Goal: Task Accomplishment & Management: Use online tool/utility

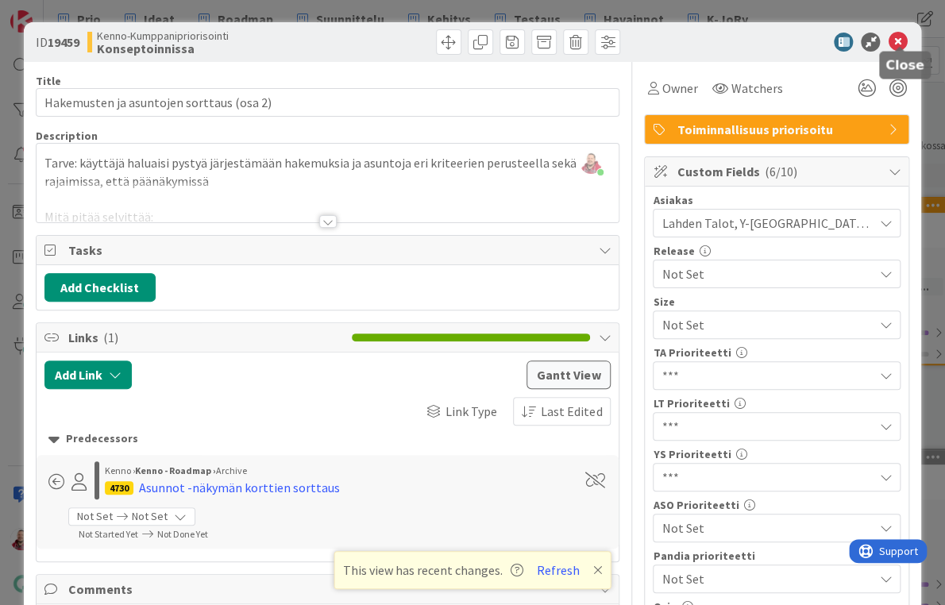
click at [897, 33] on icon at bounding box center [897, 42] width 19 height 19
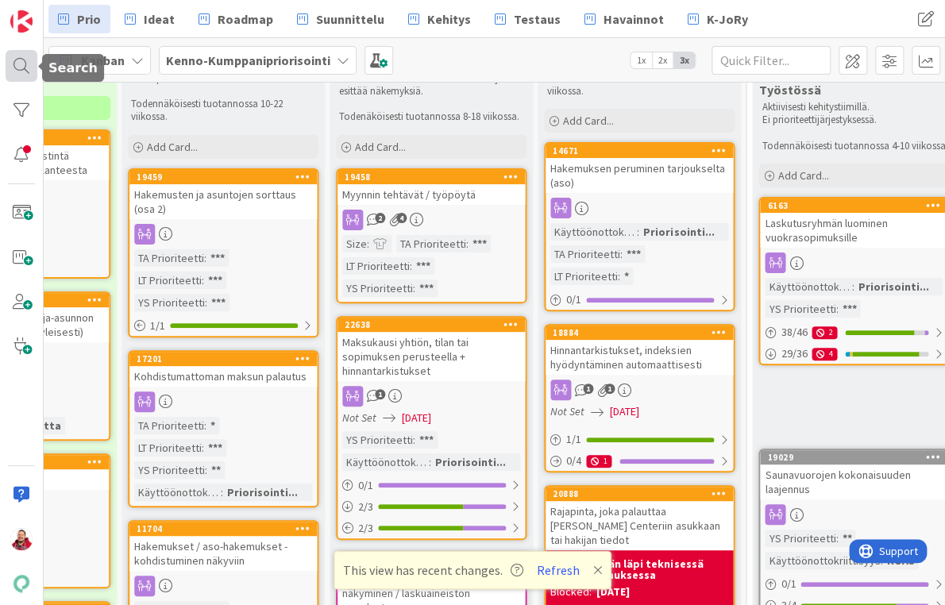
click at [29, 66] on div at bounding box center [22, 66] width 32 height 32
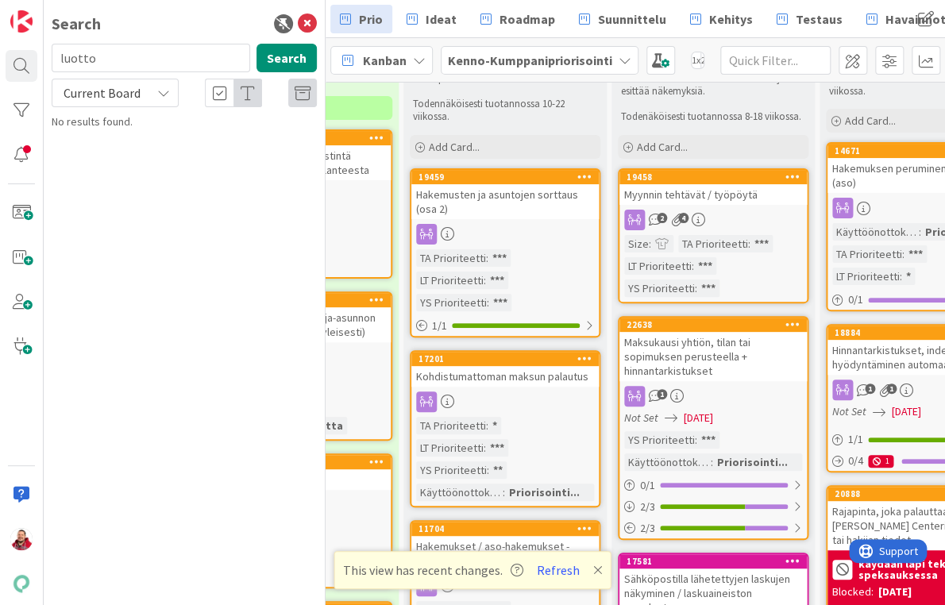
type input "luotto"
click at [127, 89] on span "Current Board" at bounding box center [101, 93] width 83 height 22
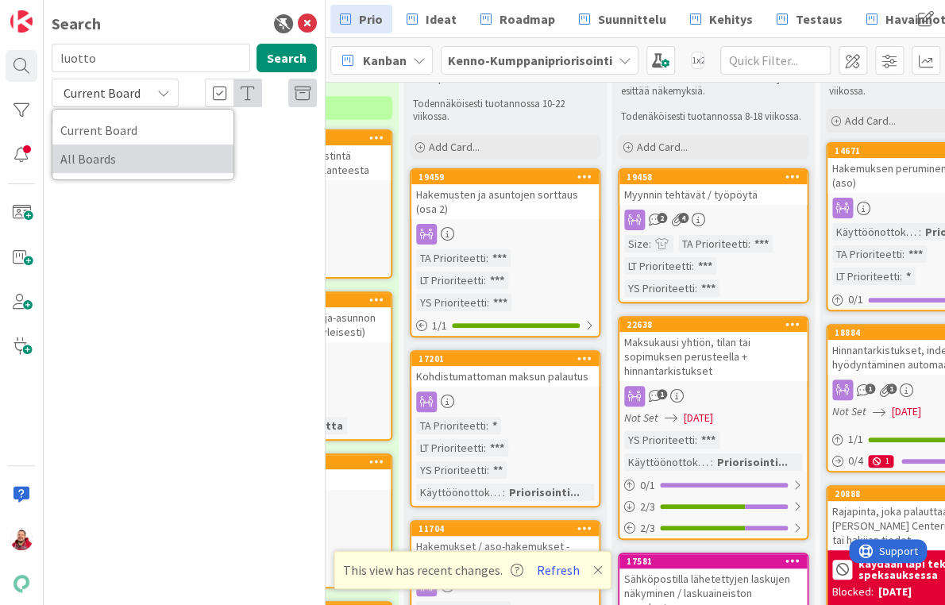
click at [103, 147] on span "All Boards" at bounding box center [142, 159] width 165 height 24
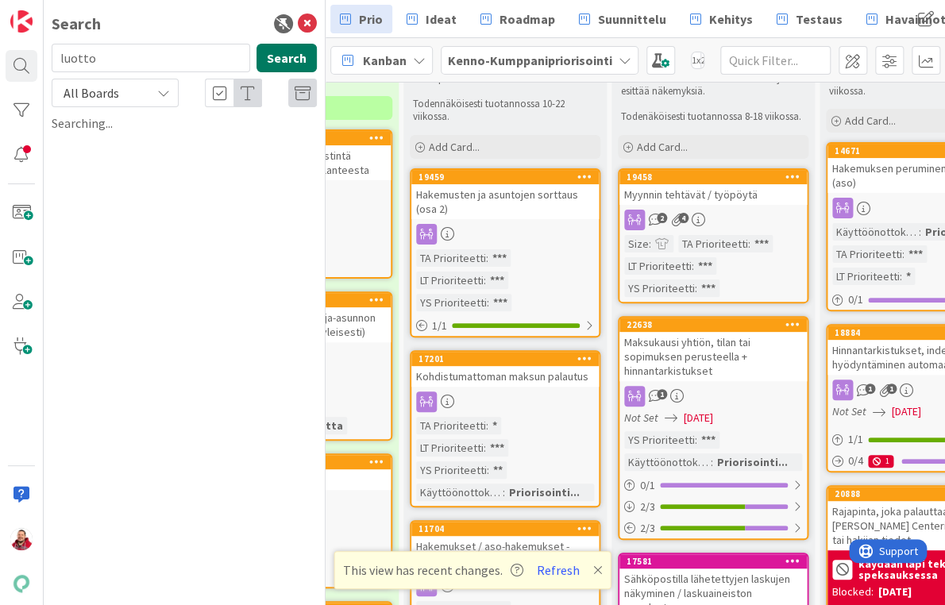
click at [294, 52] on button "Search" at bounding box center [287, 58] width 60 height 29
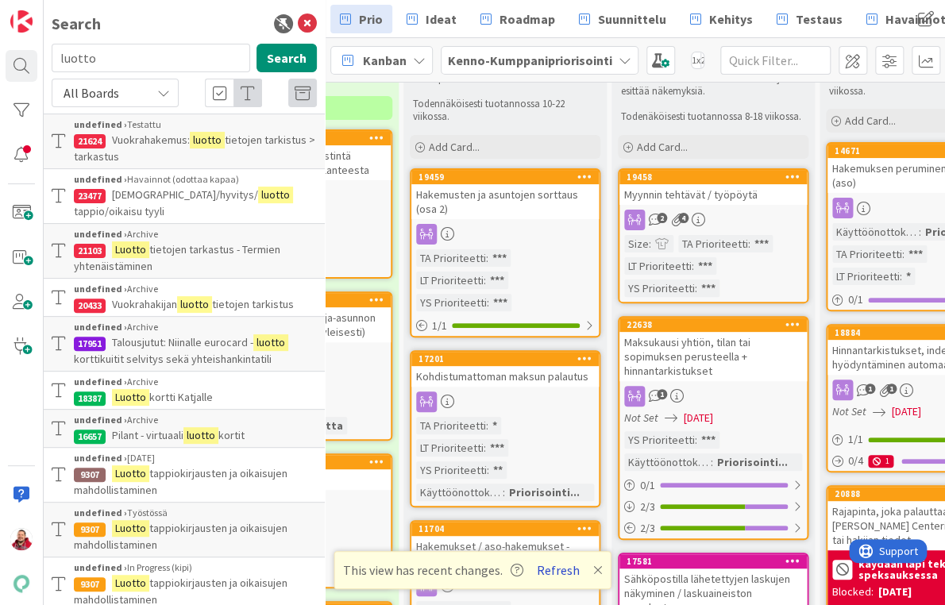
click at [543, 570] on button "Refresh" at bounding box center [558, 570] width 54 height 21
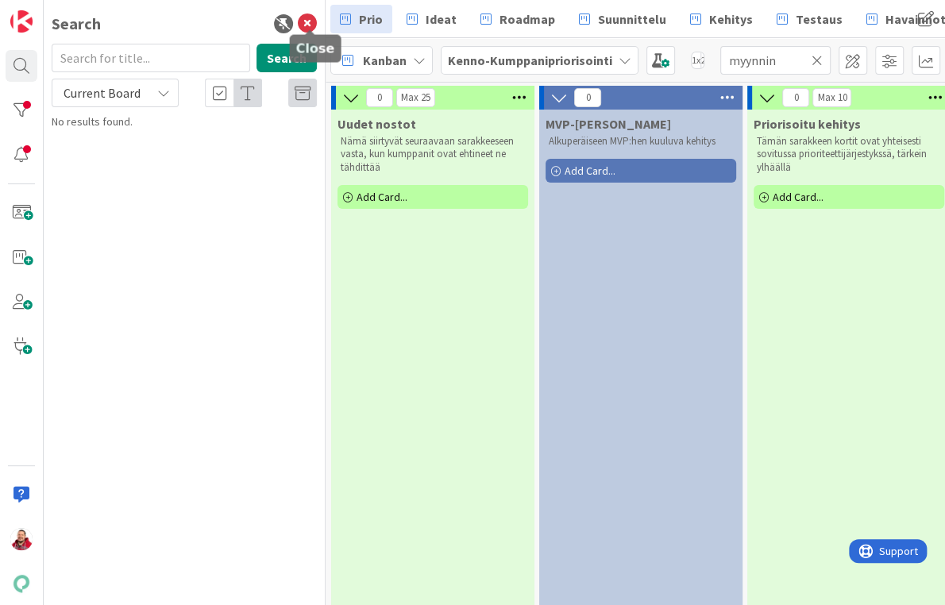
click at [311, 25] on icon at bounding box center [307, 23] width 19 height 19
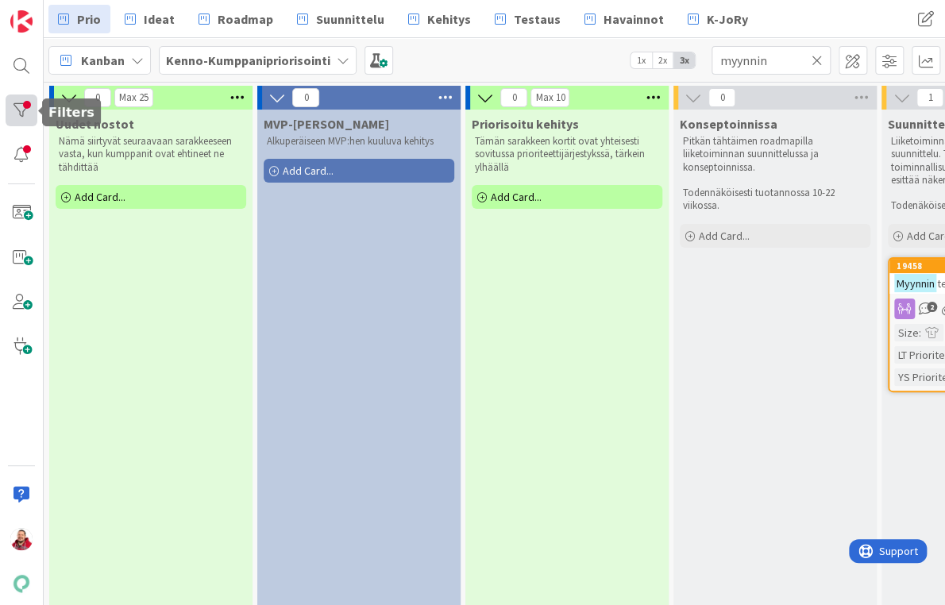
click at [27, 106] on div at bounding box center [22, 111] width 32 height 32
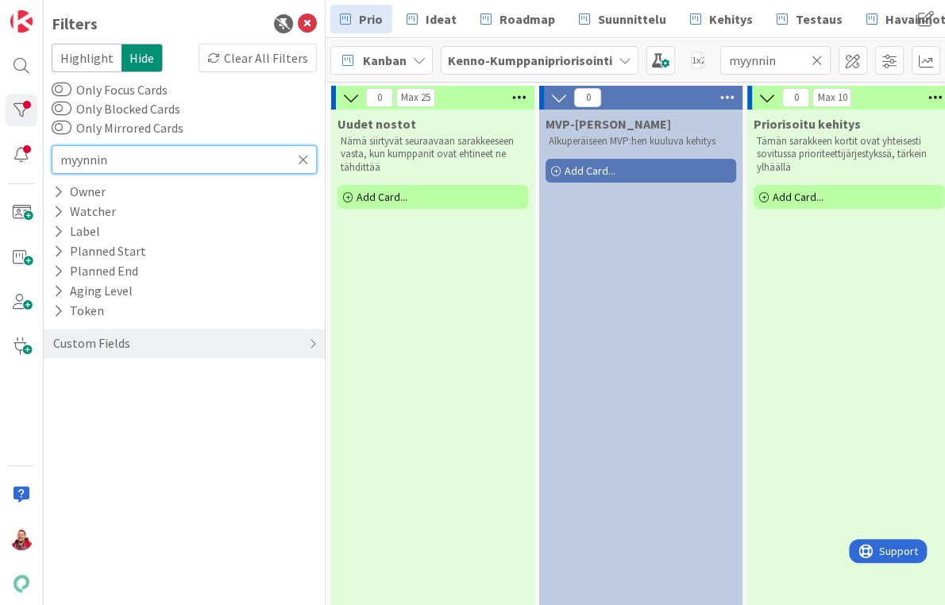
click at [235, 145] on input "myynnin" at bounding box center [184, 159] width 265 height 29
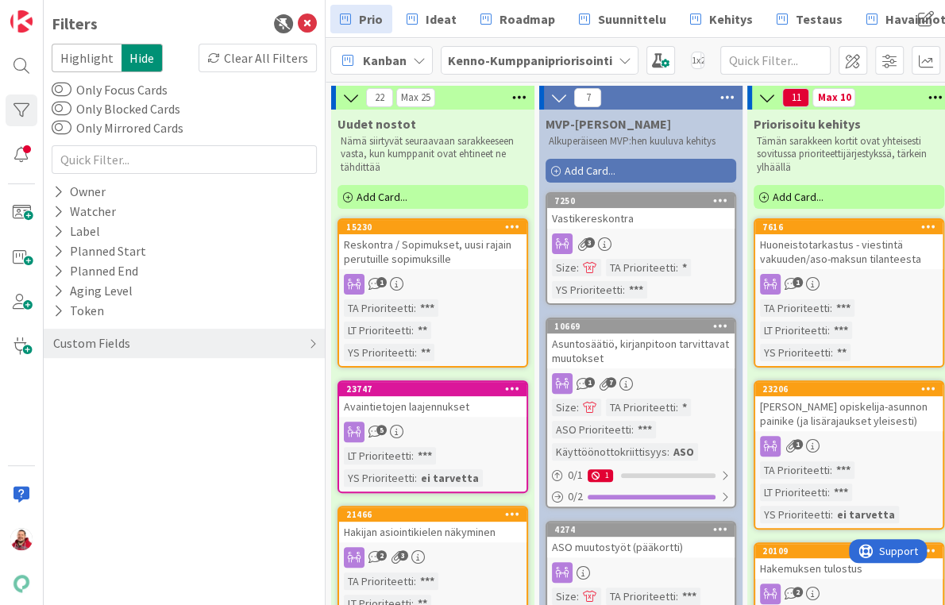
click at [317, 19] on div "Filters Highlight Hide Clear All Filters Only Focus Cards Only Blocked Cards On…" at bounding box center [185, 302] width 282 height 605
click at [314, 22] on icon at bounding box center [307, 23] width 19 height 19
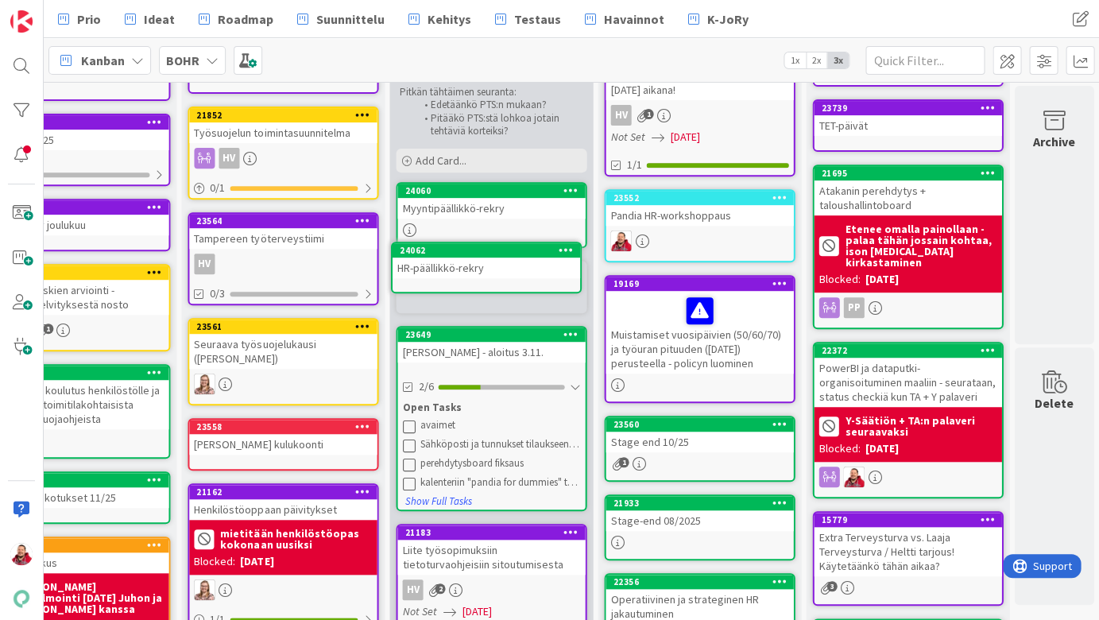
scroll to position [141, 702]
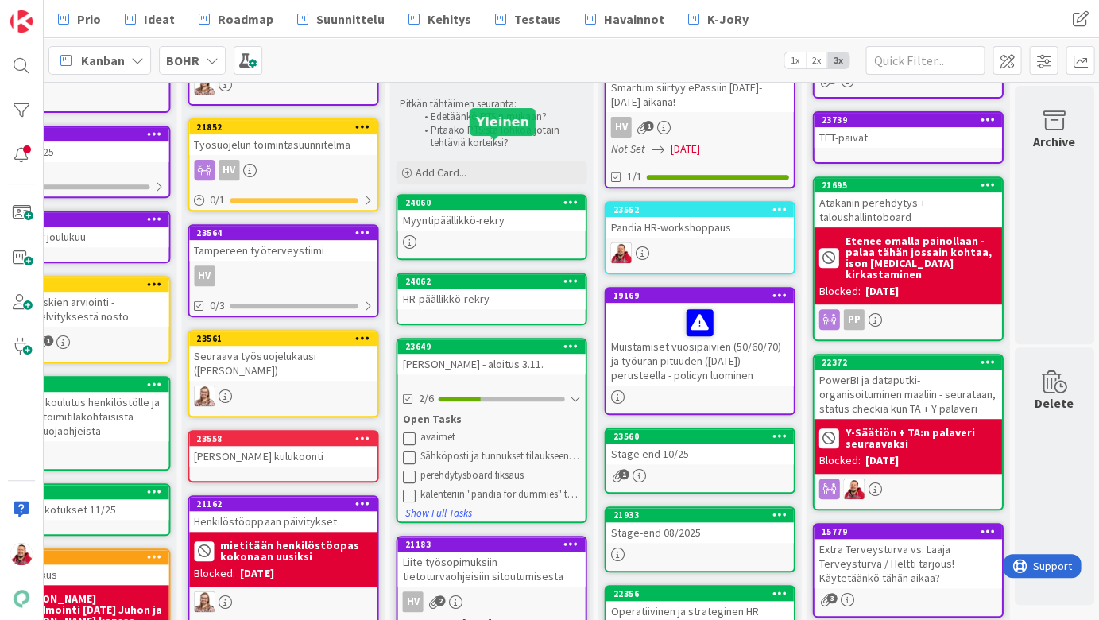
click at [454, 210] on div "Myyntipäällikkö-rekry" at bounding box center [490, 220] width 187 height 21
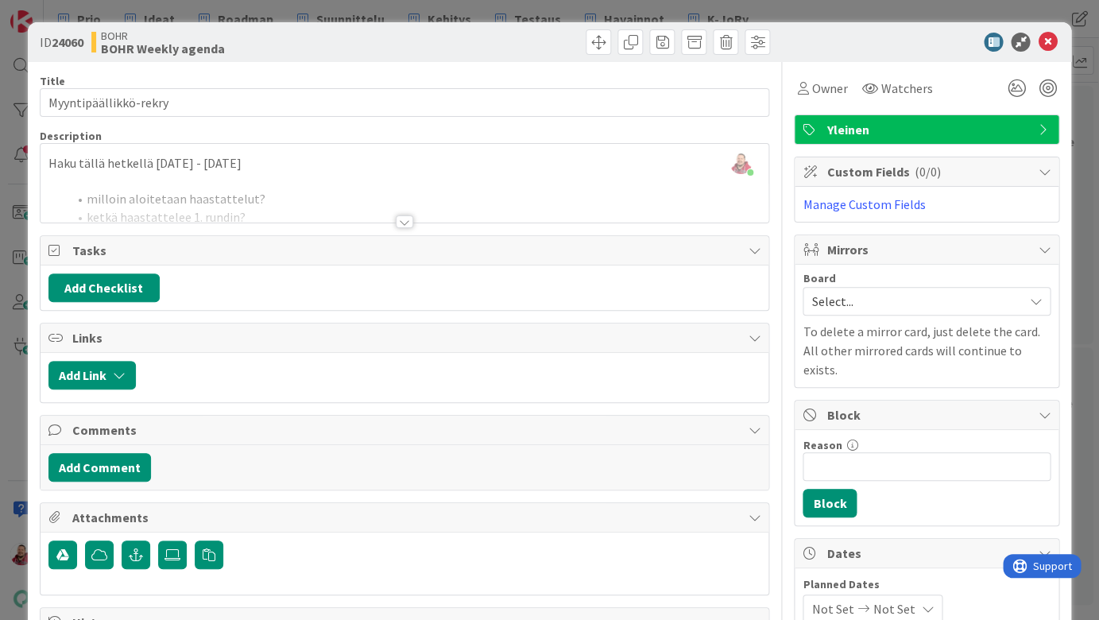
click at [407, 215] on div at bounding box center [404, 221] width 17 height 13
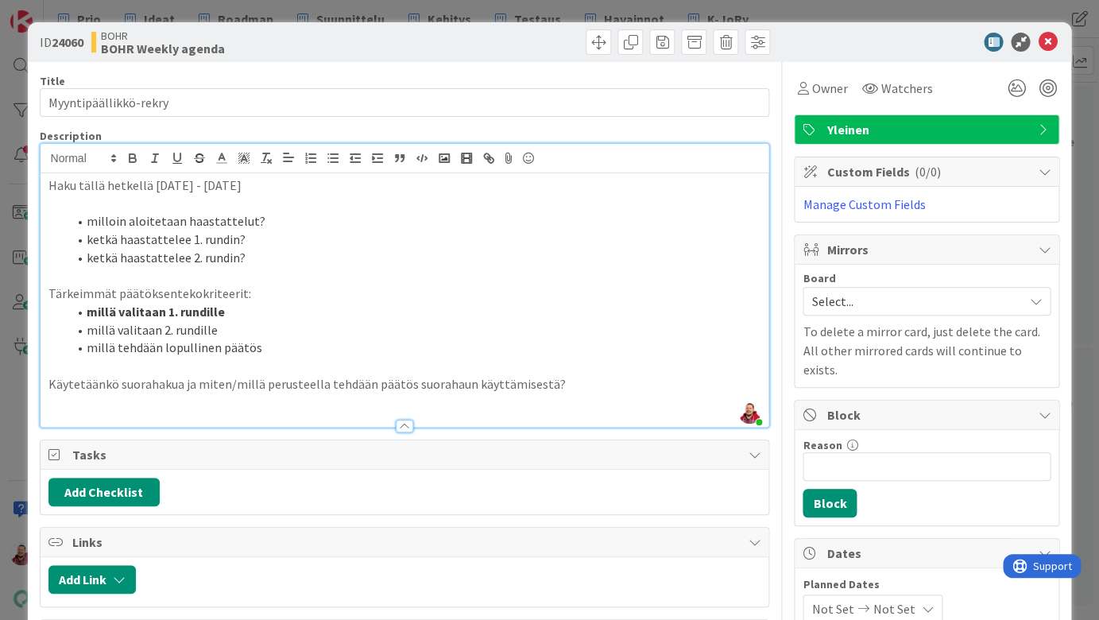
click at [262, 195] on p at bounding box center [404, 204] width 713 height 18
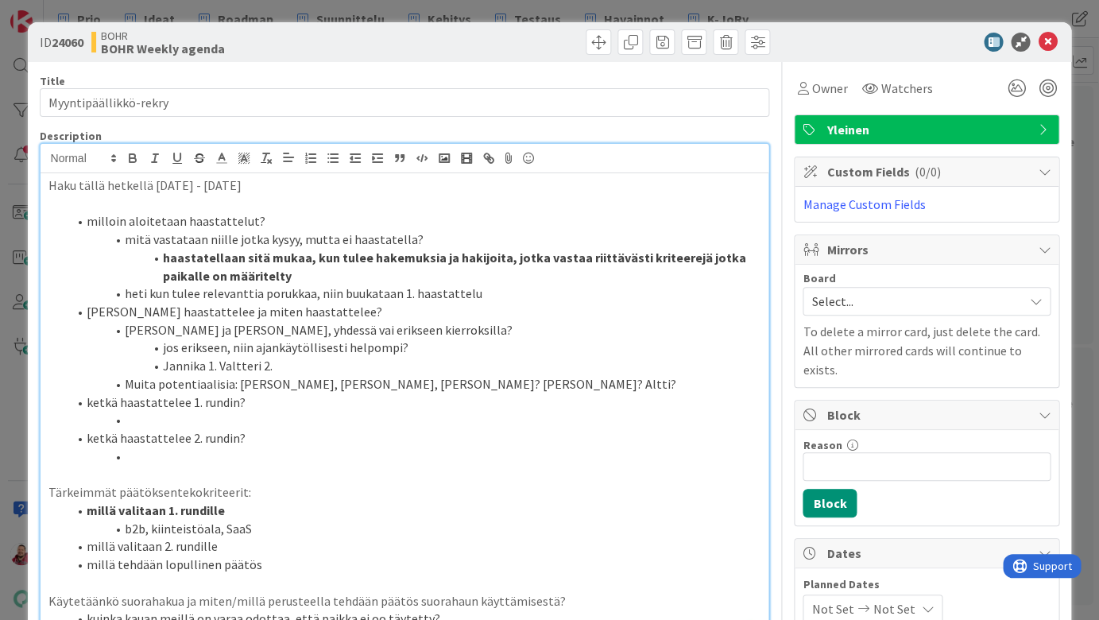
click at [534, 29] on div at bounding box center [589, 41] width 361 height 25
click at [230, 520] on li "b2b, kiinteistöala, SaaS" at bounding box center [415, 529] width 694 height 18
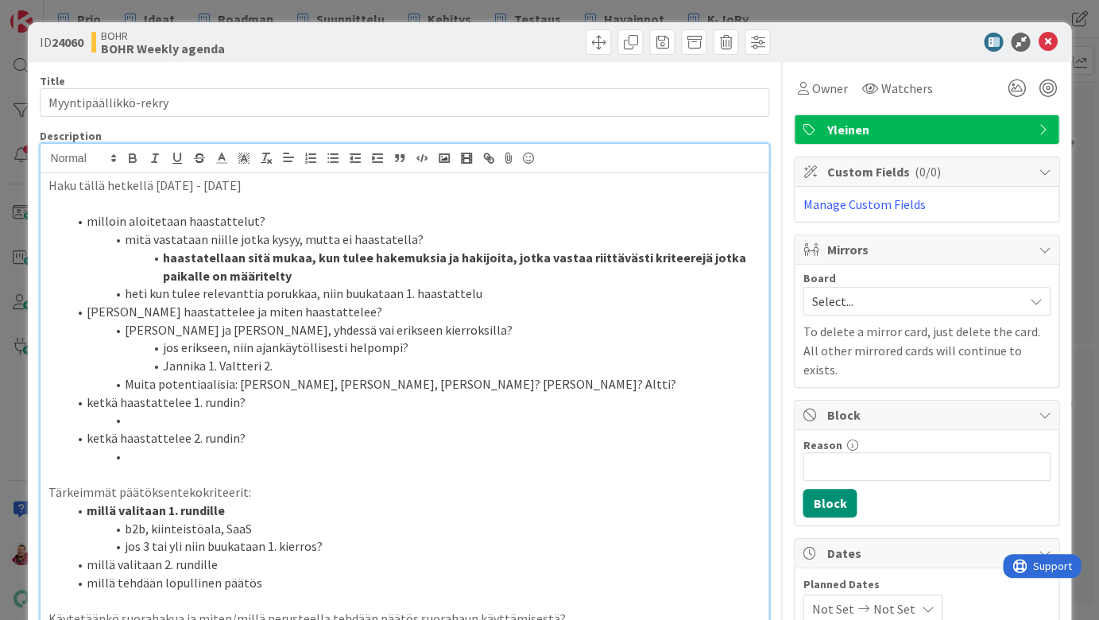
click at [249, 57] on div "ID 24060 BOHR BOHR Weekly agenda" at bounding box center [550, 42] width 1044 height 40
click at [1052, 38] on icon at bounding box center [1047, 42] width 19 height 19
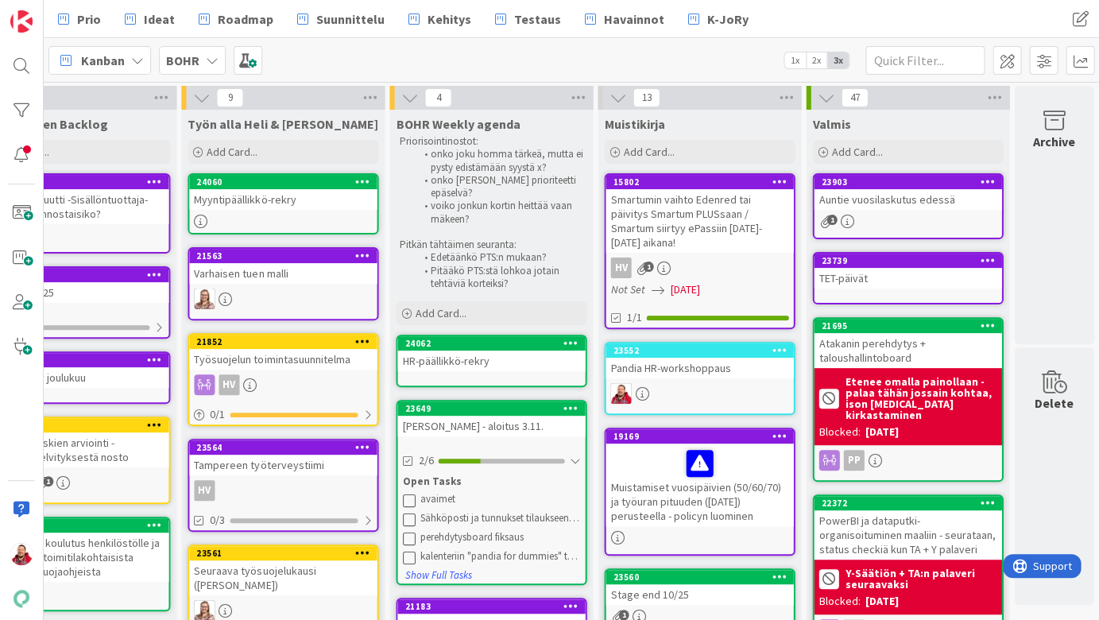
click at [365, 176] on icon at bounding box center [362, 181] width 15 height 11
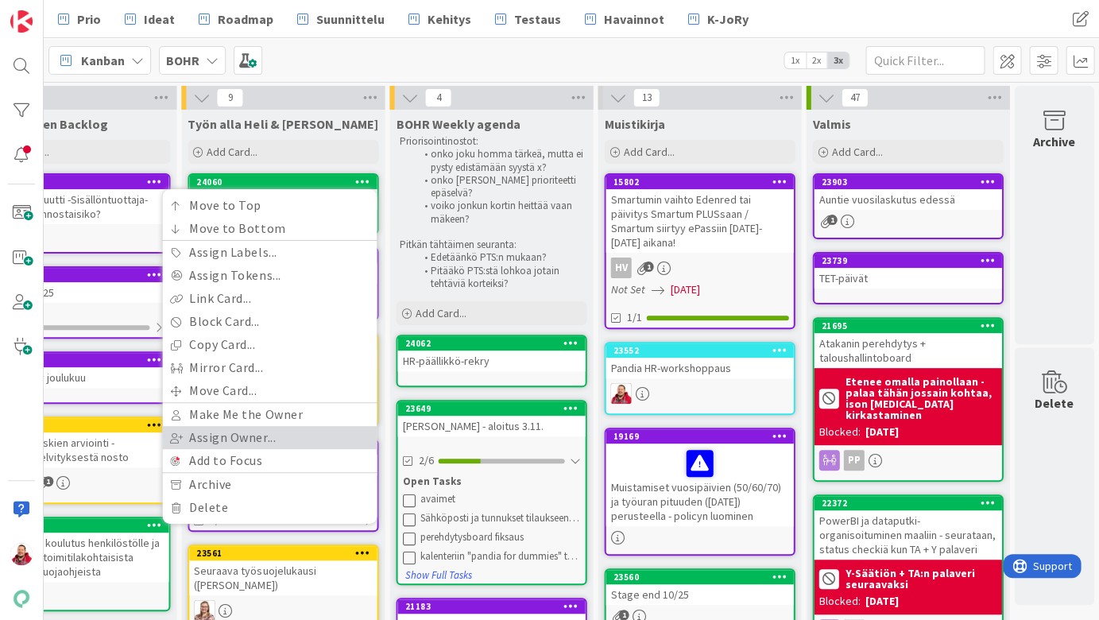
click at [243, 426] on link "Assign Owner..." at bounding box center [269, 437] width 215 height 23
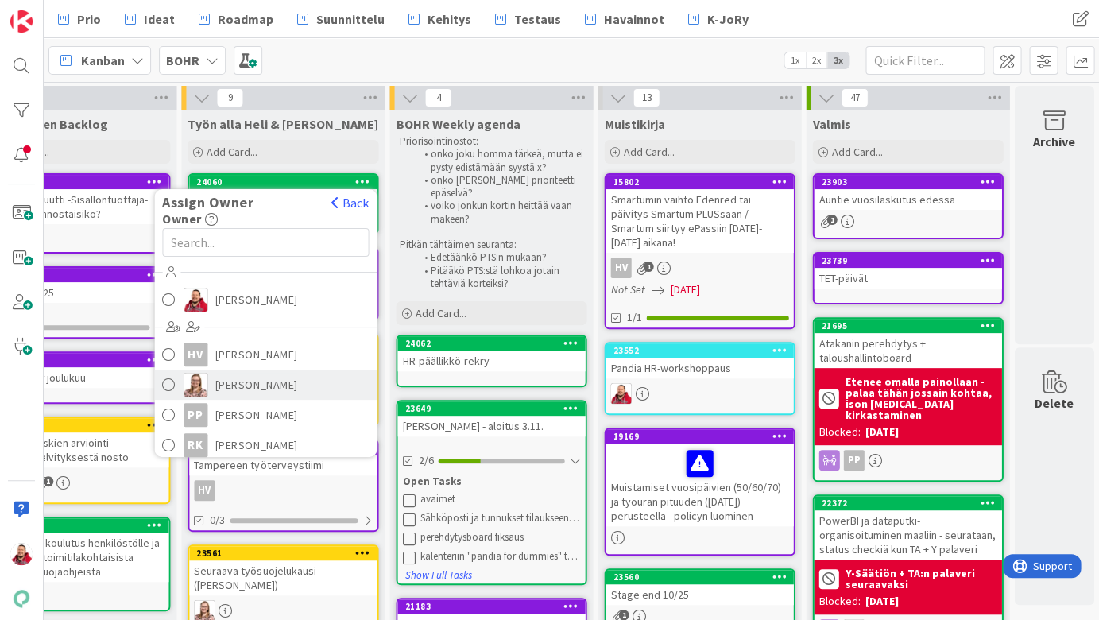
click at [216, 373] on span "Iina Hoteila" at bounding box center [256, 385] width 83 height 24
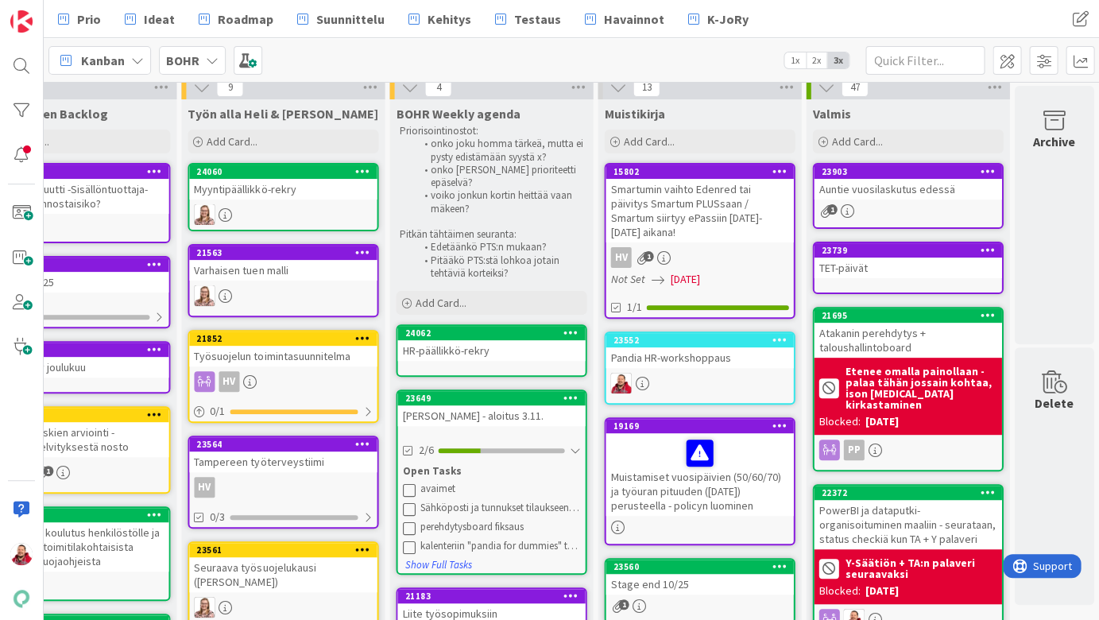
scroll to position [10, 702]
click at [457, 340] on div "HR-päällikkö-rekry" at bounding box center [490, 350] width 187 height 21
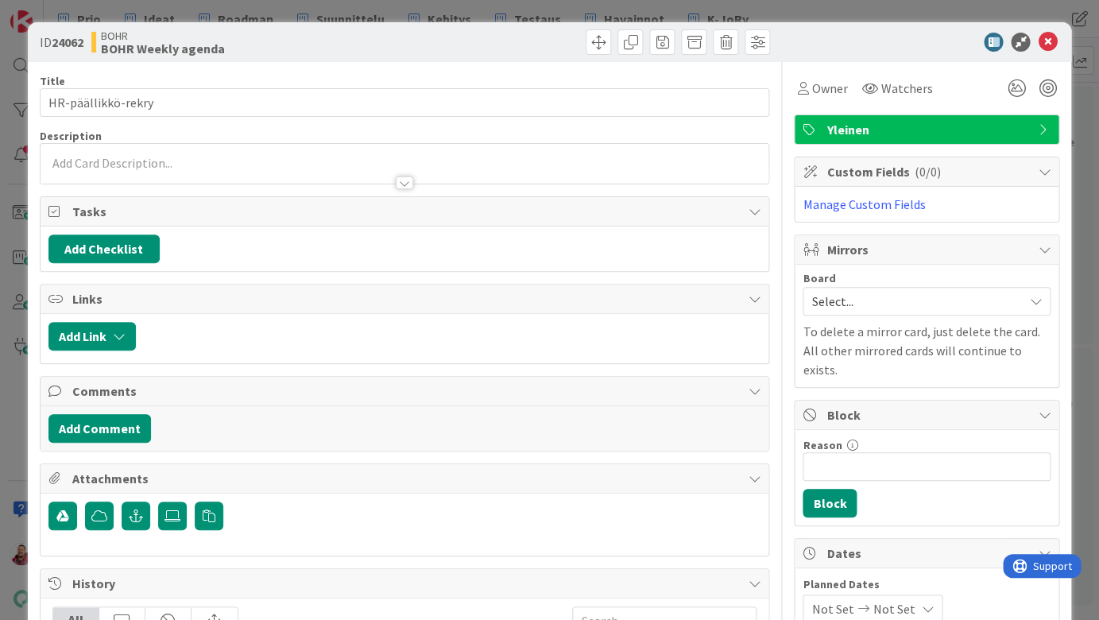
click at [207, 154] on p at bounding box center [404, 163] width 713 height 18
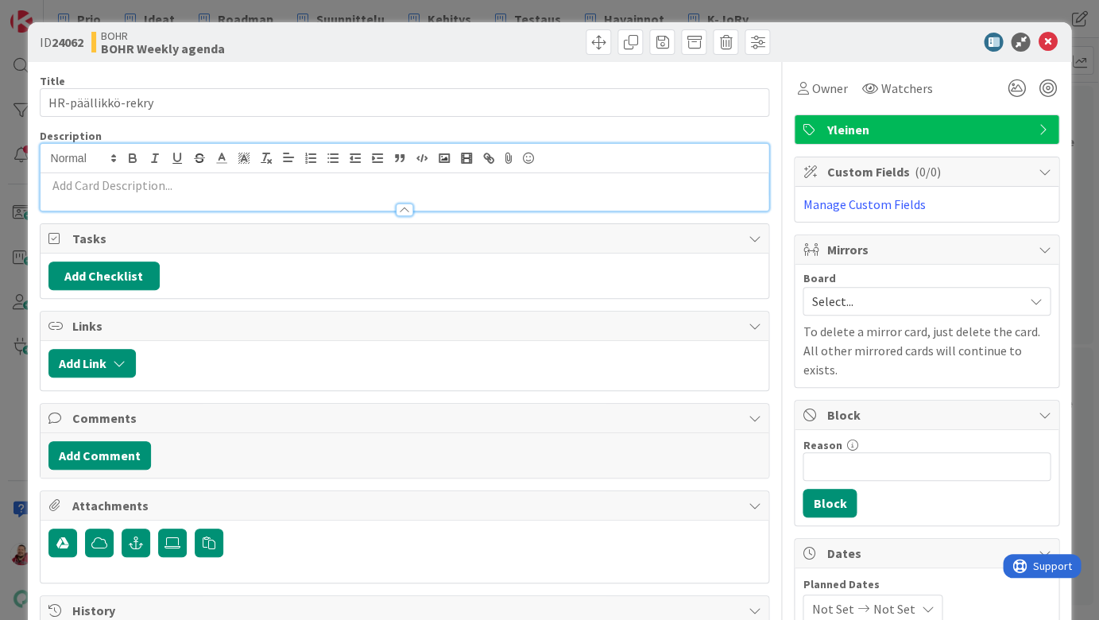
click at [186, 194] on div at bounding box center [405, 202] width 729 height 17
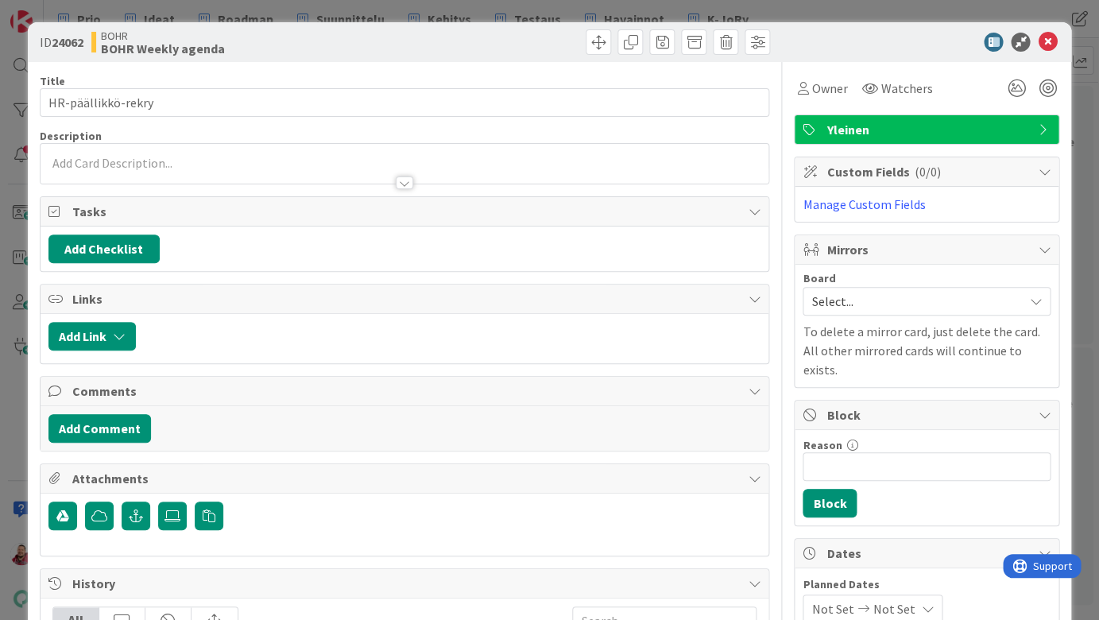
click at [146, 167] on div at bounding box center [405, 175] width 729 height 17
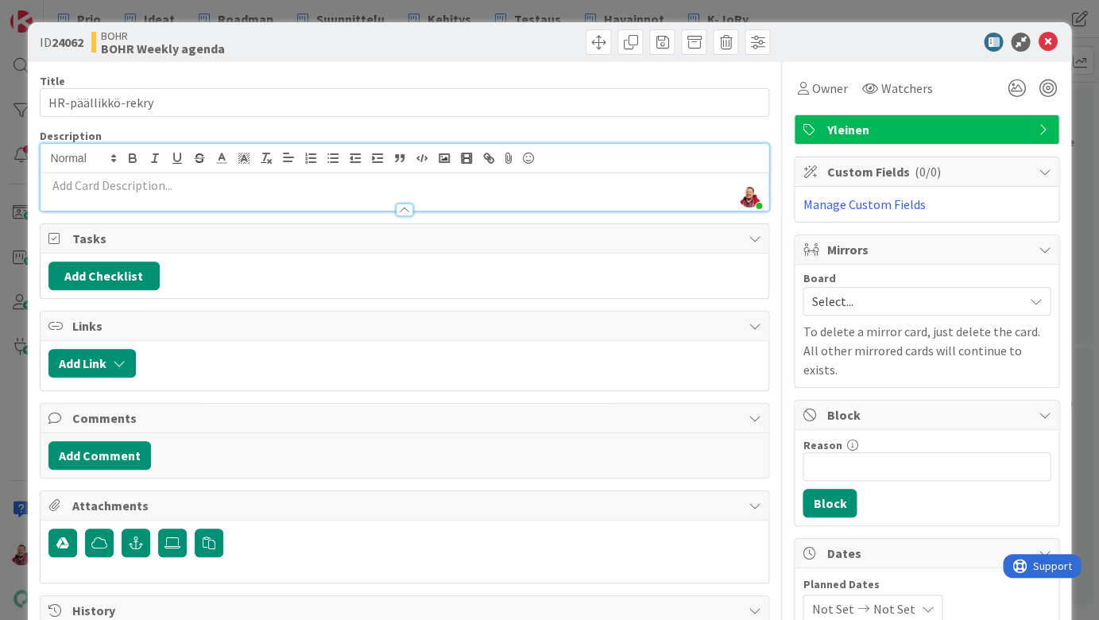
click at [76, 176] on p at bounding box center [404, 185] width 713 height 18
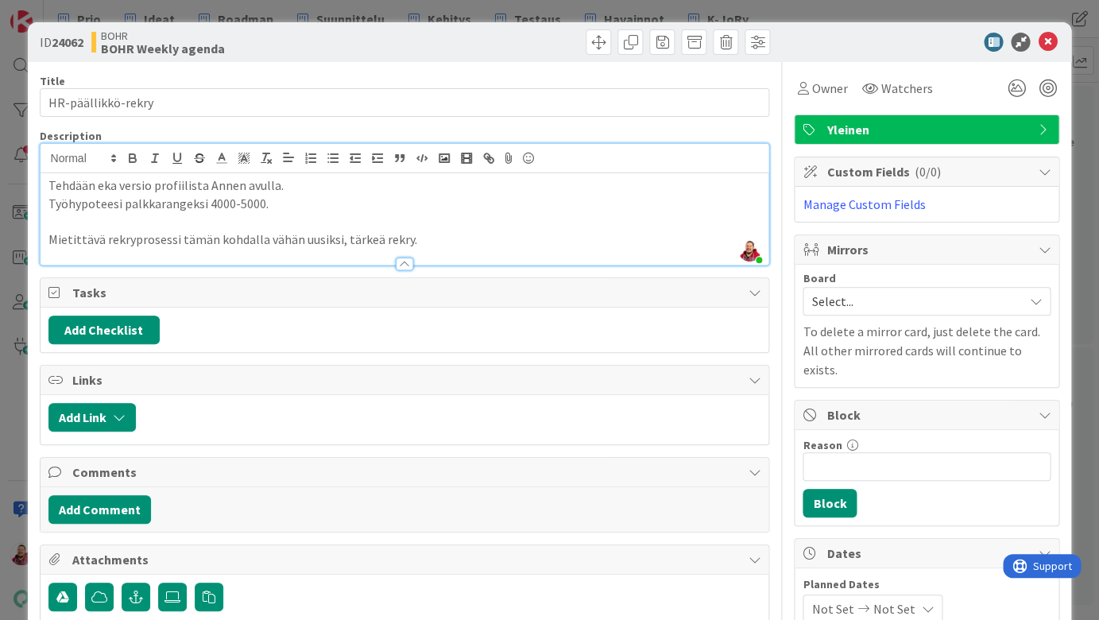
click at [343, 34] on div "BOHR BOHR Weekly agenda" at bounding box center [246, 41] width 310 height 25
click at [1045, 34] on icon at bounding box center [1047, 42] width 19 height 19
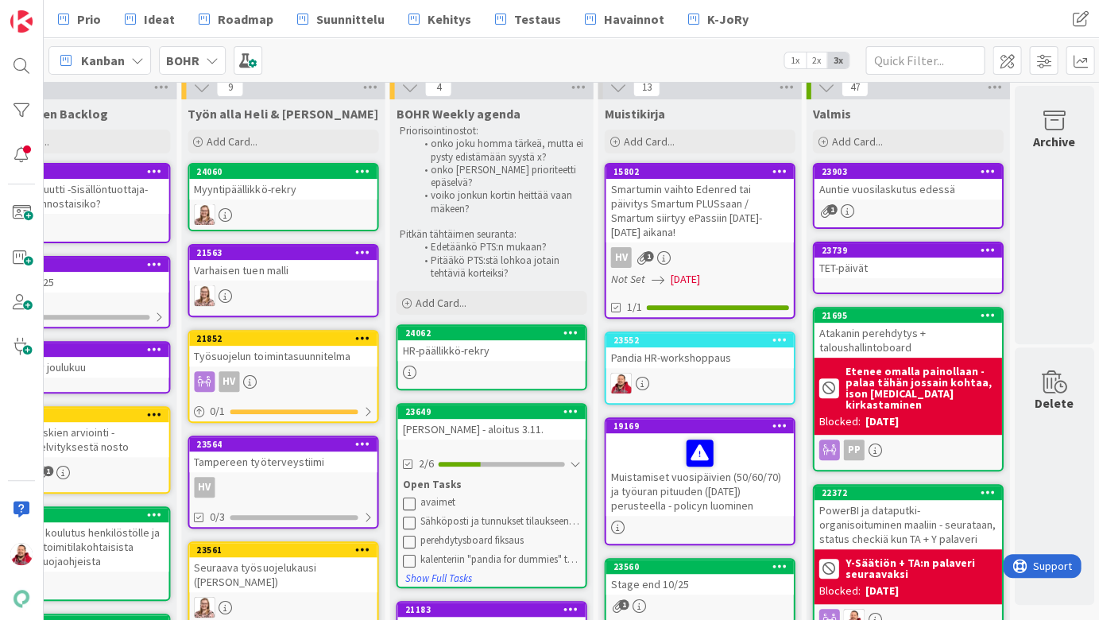
click at [568, 327] on icon at bounding box center [570, 332] width 15 height 11
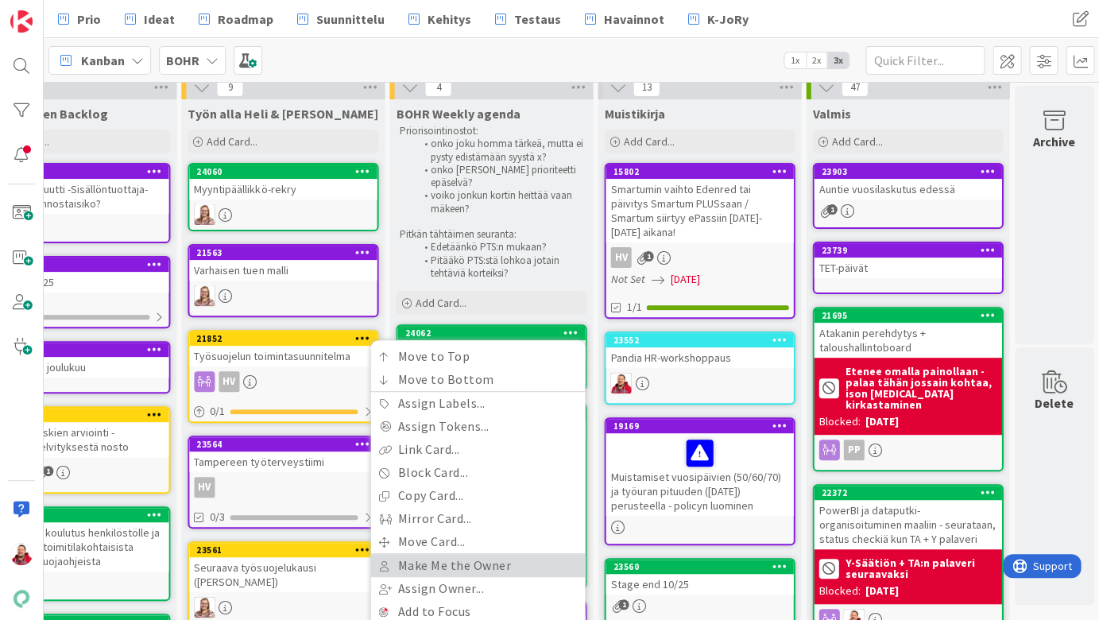
click at [493, 554] on link "Make Me the Owner" at bounding box center [477, 565] width 215 height 23
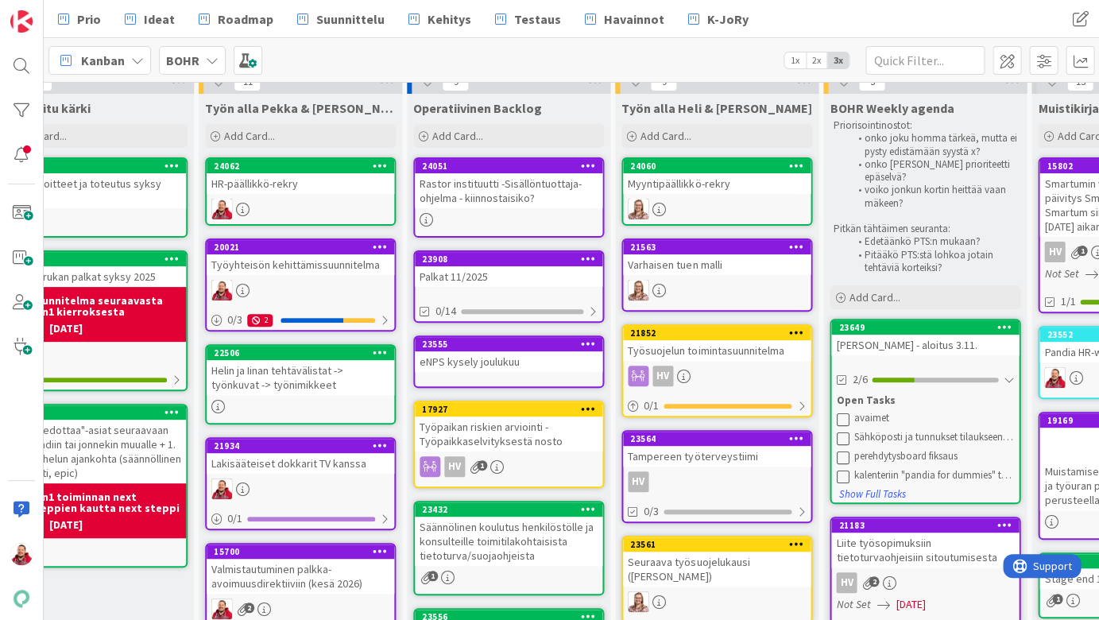
scroll to position [9, 302]
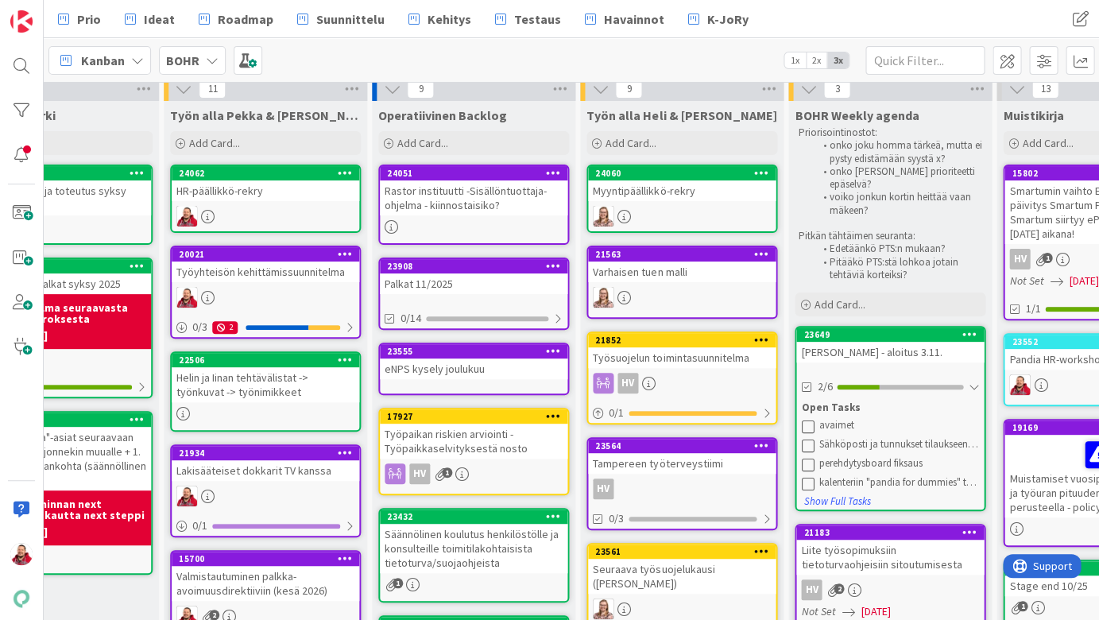
click at [328, 43] on div "Kanban BOHR 1x 2x 3x" at bounding box center [571, 60] width 1055 height 44
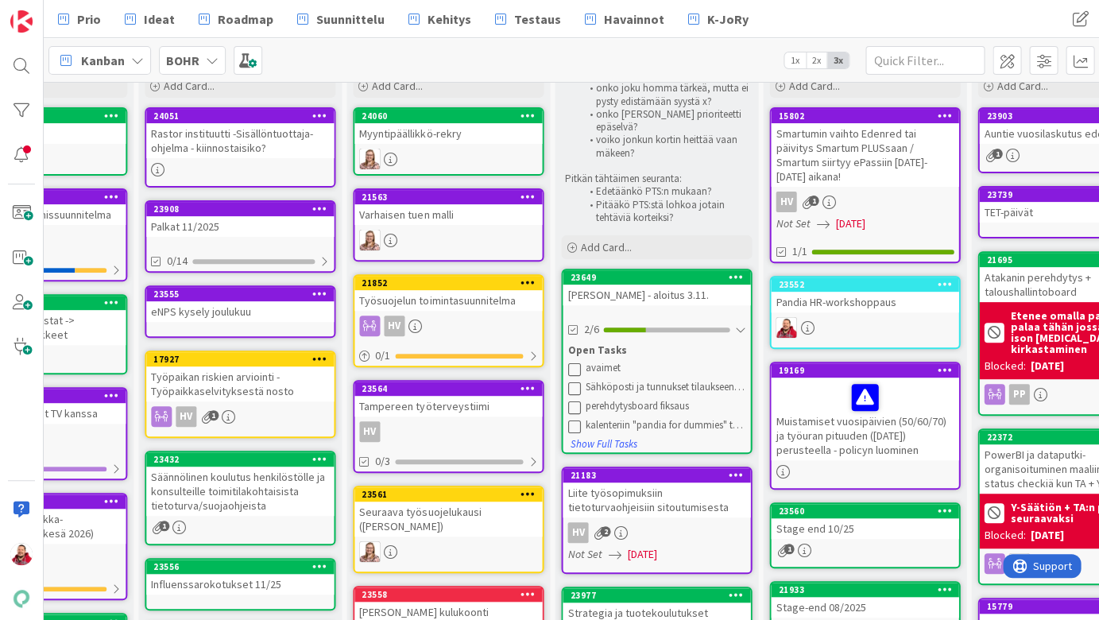
scroll to position [64, 535]
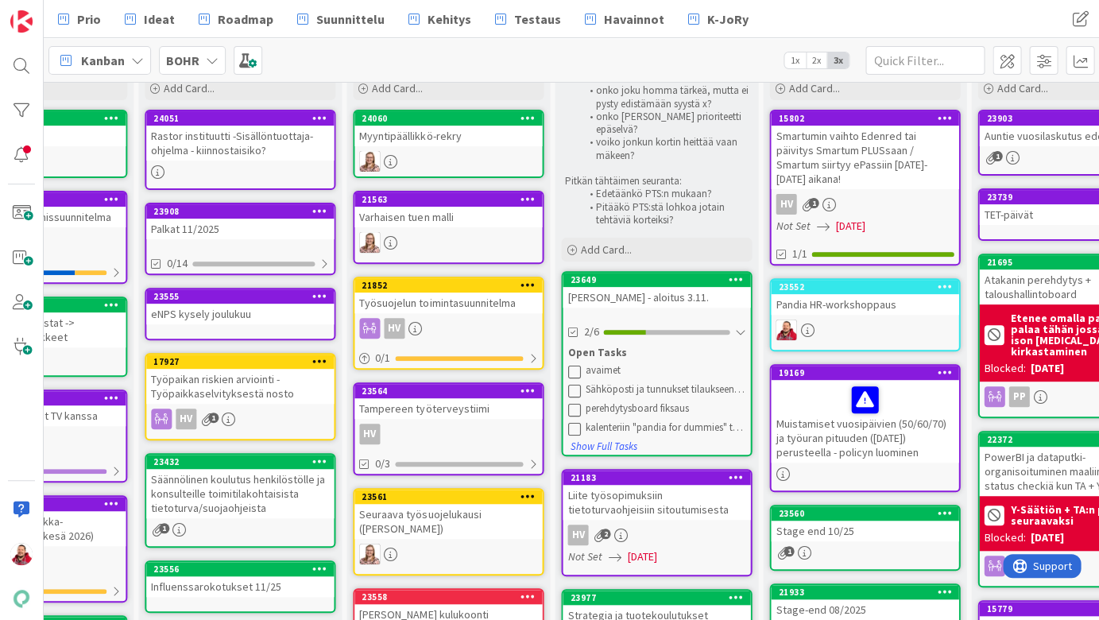
click at [574, 384] on icon at bounding box center [573, 390] width 13 height 13
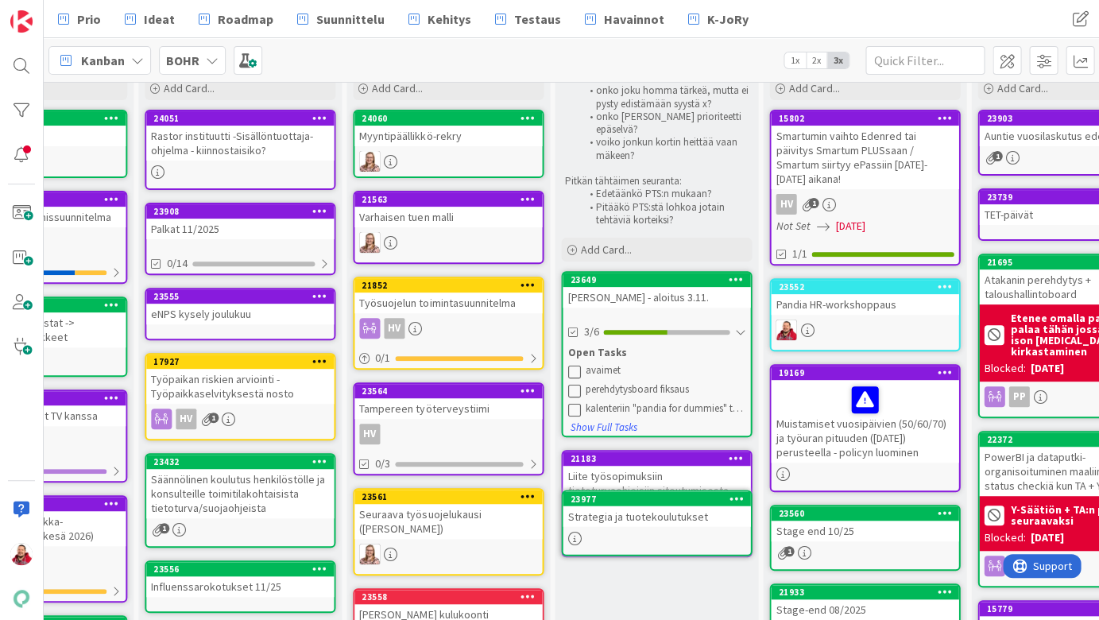
scroll to position [108, 535]
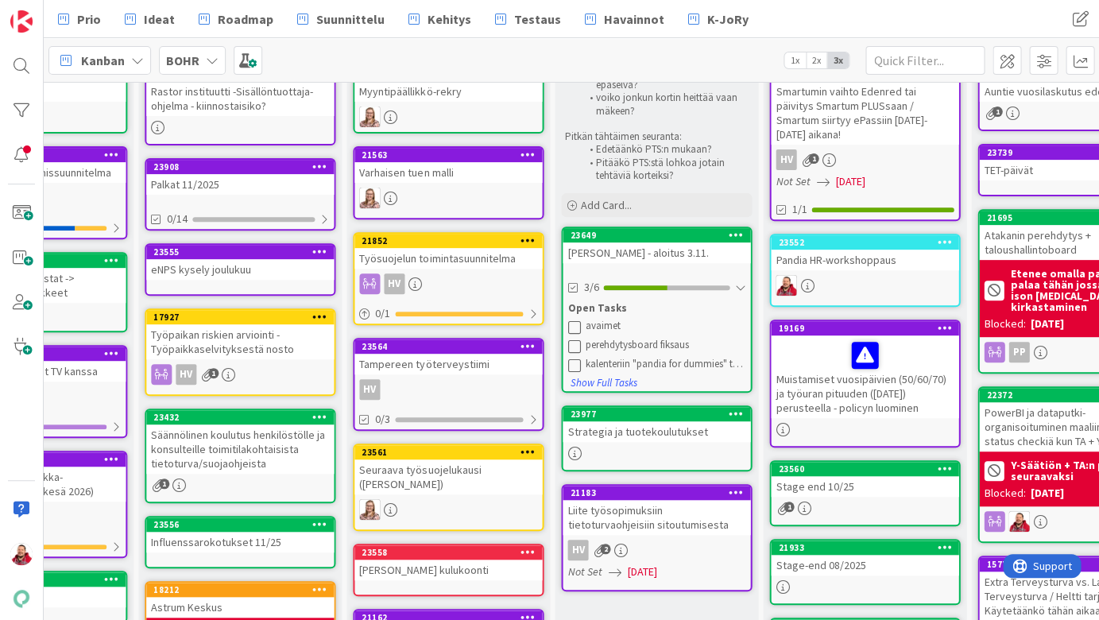
click at [637, 421] on div "Strategia ja tuotekoulutukset" at bounding box center [655, 431] width 187 height 21
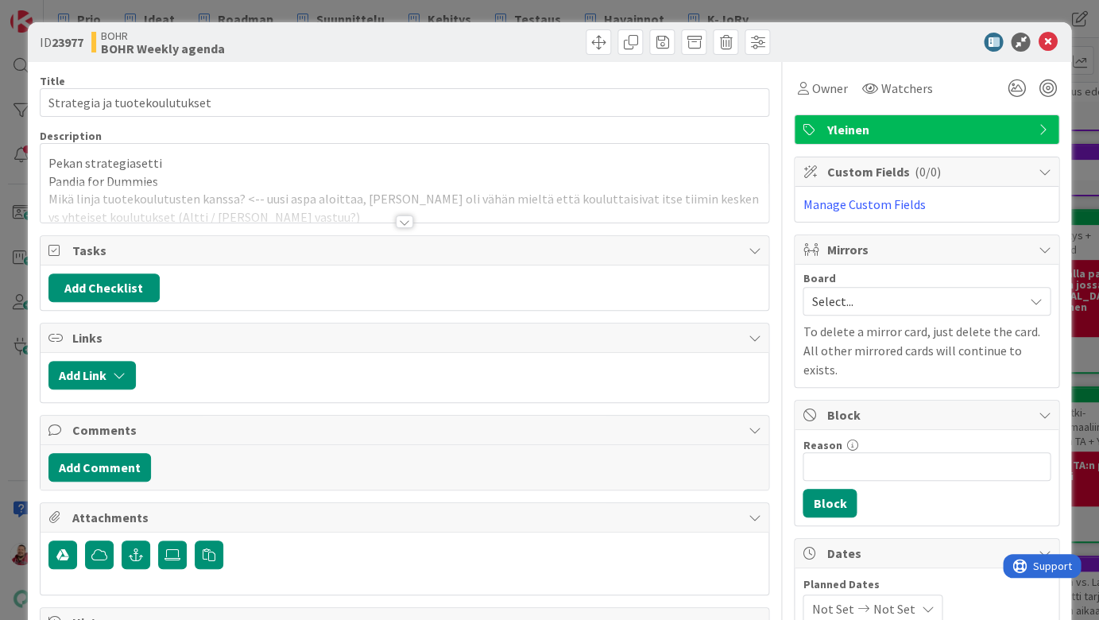
click at [404, 215] on div at bounding box center [404, 221] width 17 height 13
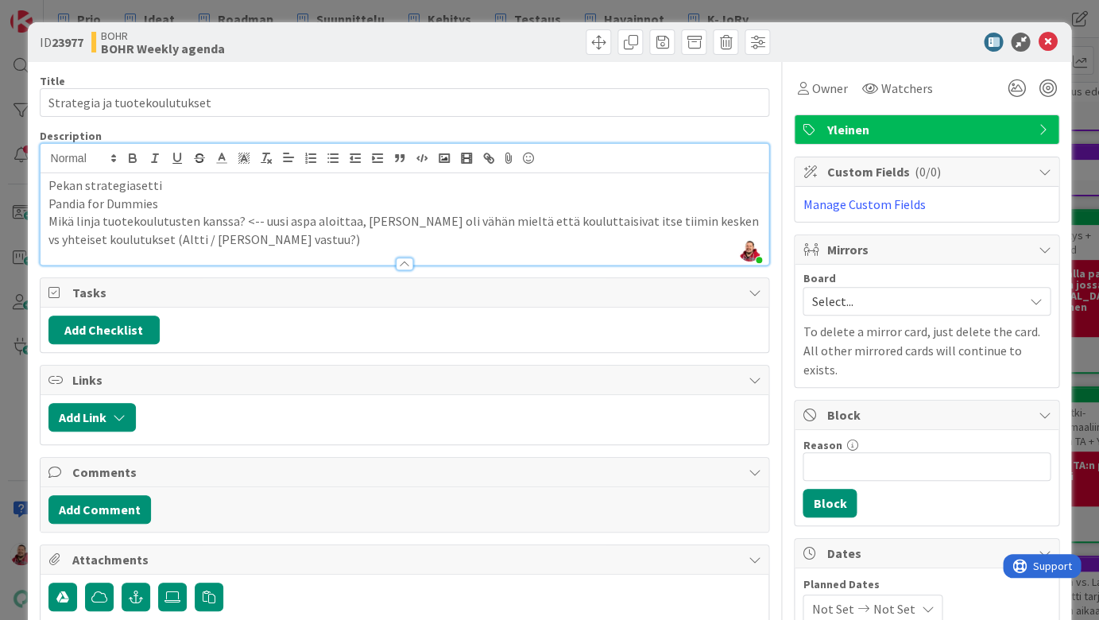
click at [102, 176] on p "Pekan strategiasetti" at bounding box center [404, 185] width 713 height 18
drag, startPoint x: 141, startPoint y: 166, endPoint x: 7, endPoint y: 168, distance: 134.3
click at [7, 168] on div "ID 23977 BOHR BOHR Weekly agenda Title 29 / 128 Strategia ja tuotekoulutukset D…" at bounding box center [549, 310] width 1099 height 620
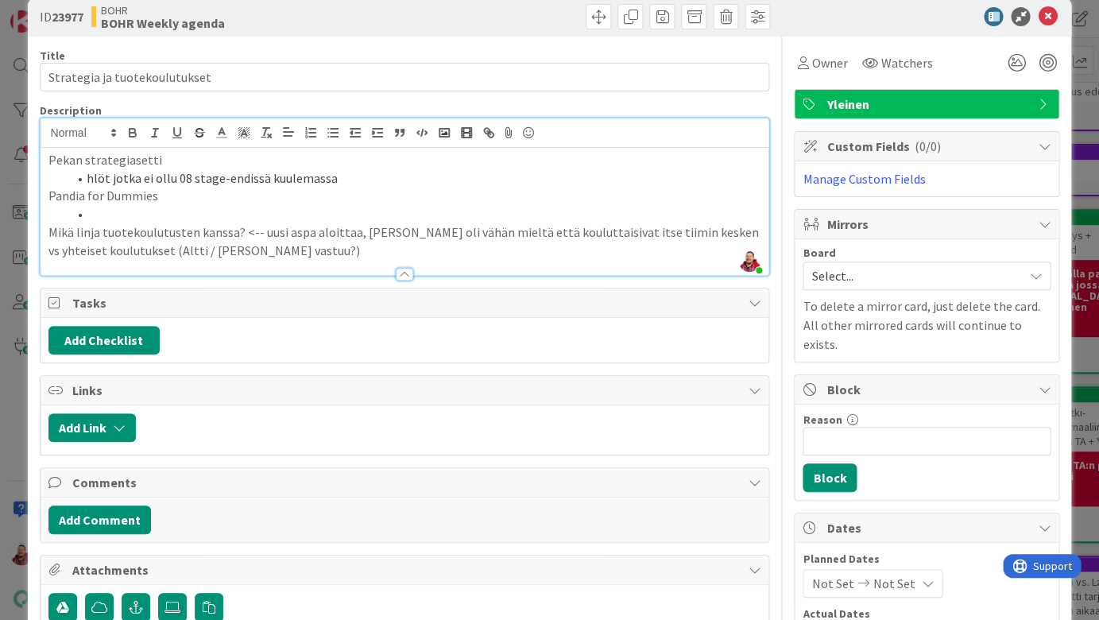
scroll to position [28, 0]
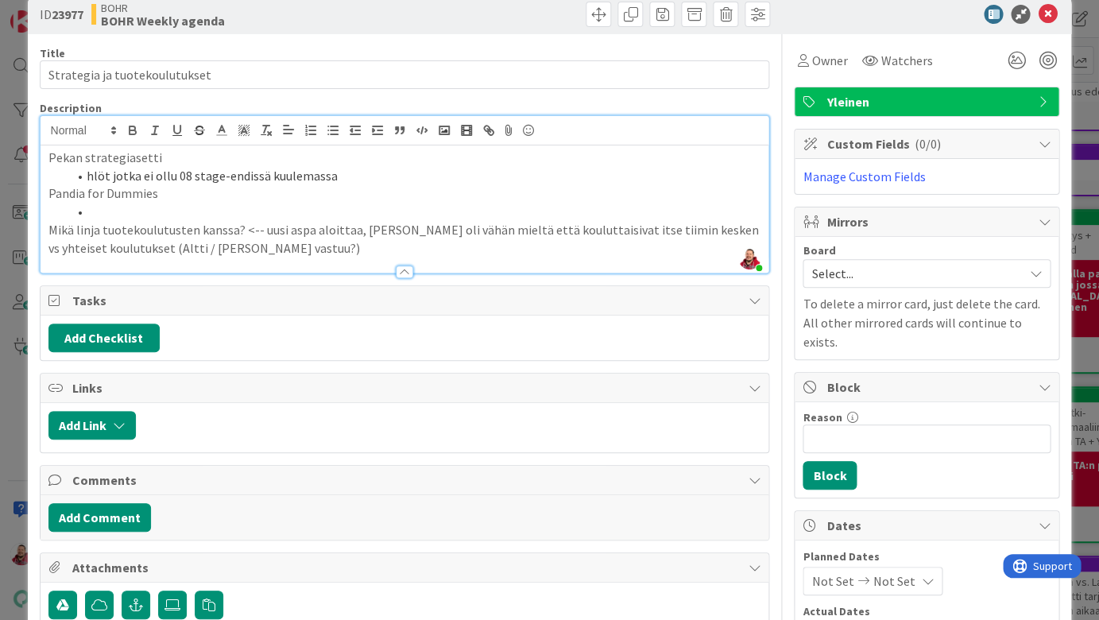
click at [613, 203] on li at bounding box center [415, 212] width 694 height 18
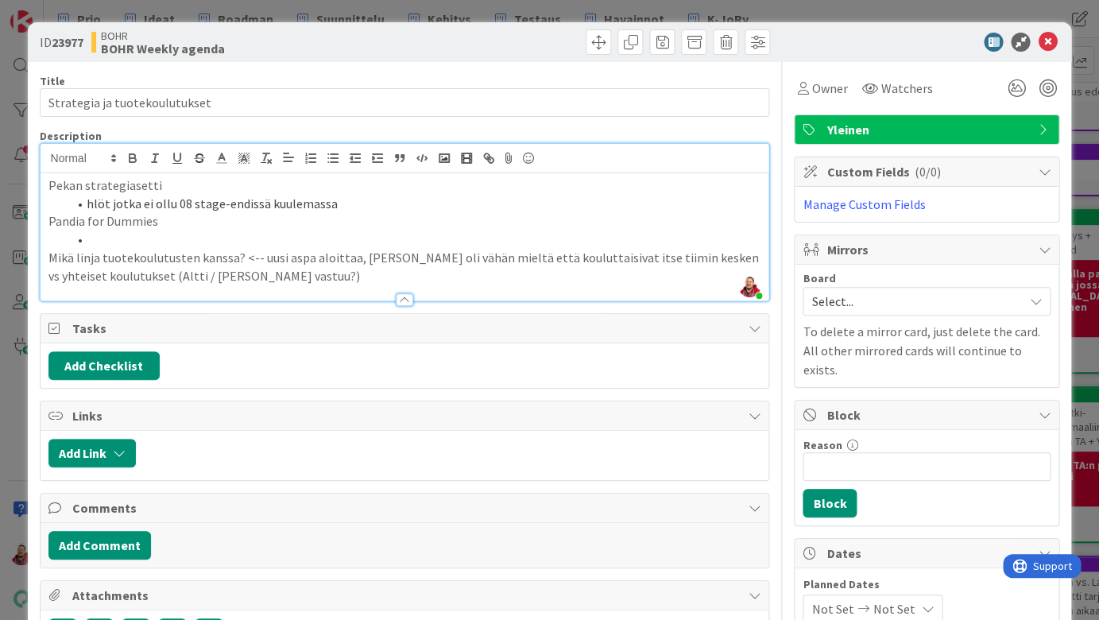
scroll to position [0, 0]
click at [1045, 37] on icon at bounding box center [1047, 42] width 19 height 19
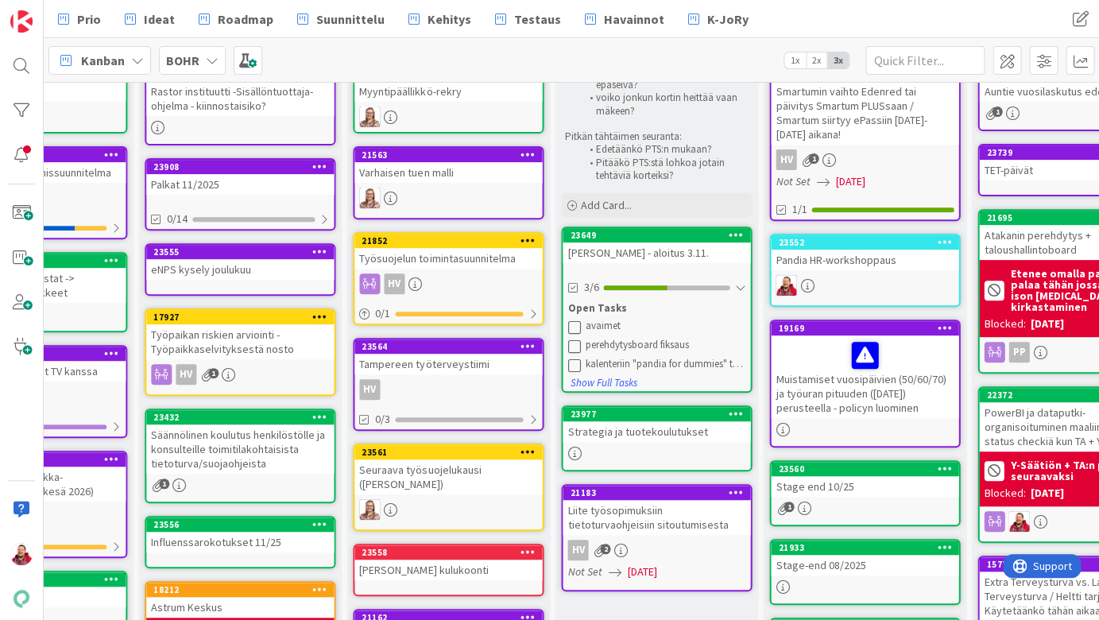
click at [629, 242] on div "Katja Puhakka - aloitus 3.11." at bounding box center [655, 252] width 187 height 21
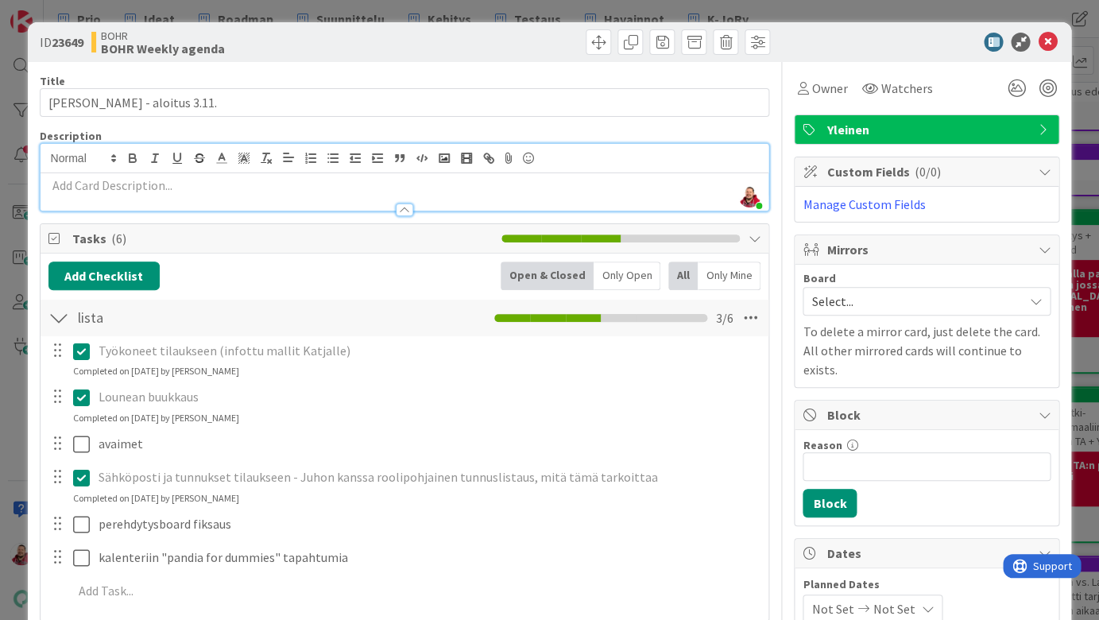
click at [168, 147] on div "Juhani Snellman just joined" at bounding box center [405, 177] width 729 height 67
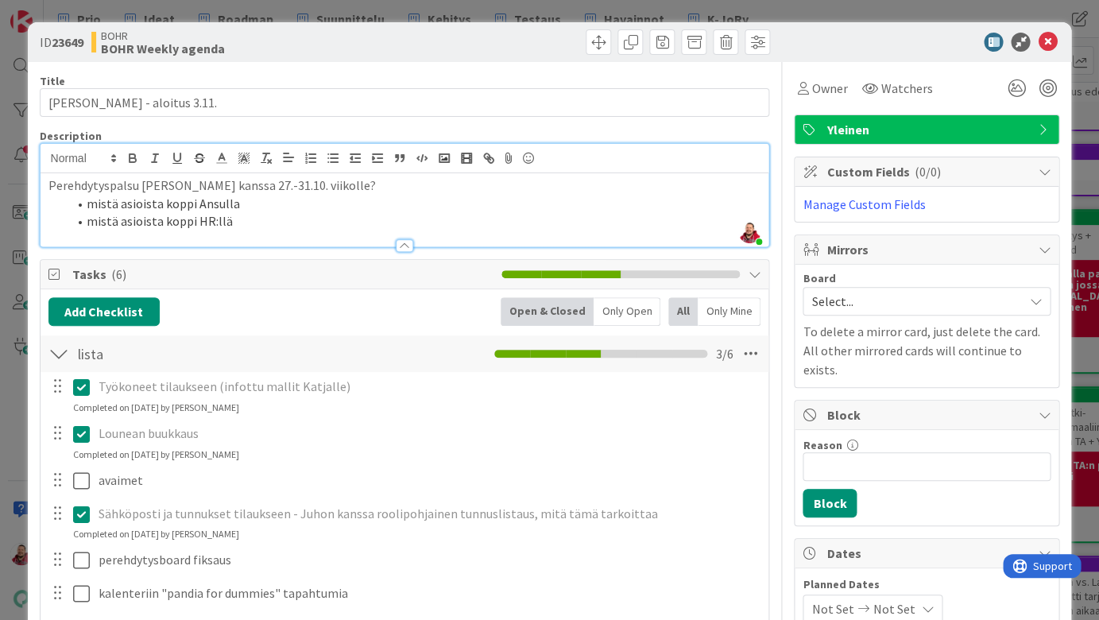
click at [342, 38] on div "BOHR BOHR Weekly agenda" at bounding box center [246, 41] width 310 height 25
click at [1045, 37] on icon at bounding box center [1047, 42] width 19 height 19
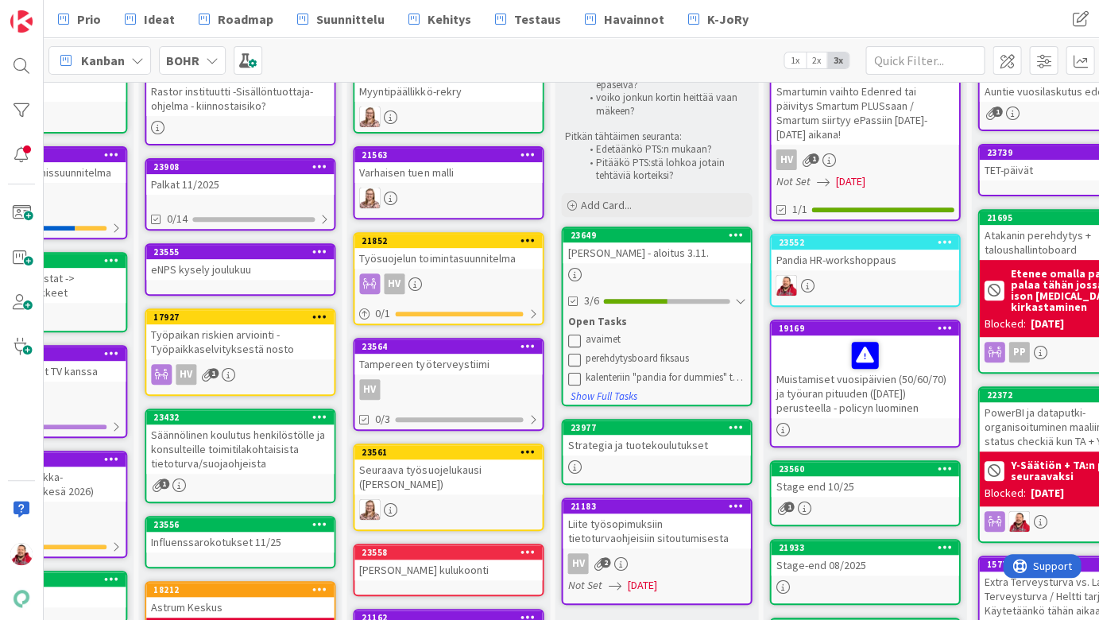
click at [610, 435] on div "Strategia ja tuotekoulutukset" at bounding box center [655, 445] width 187 height 21
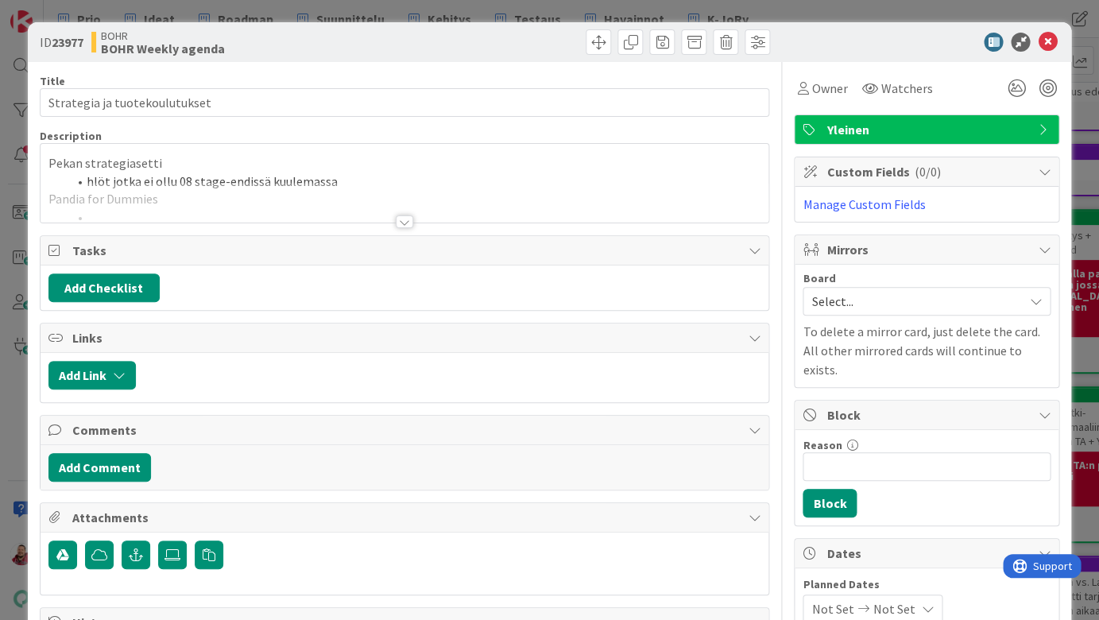
click at [406, 215] on div at bounding box center [404, 221] width 17 height 13
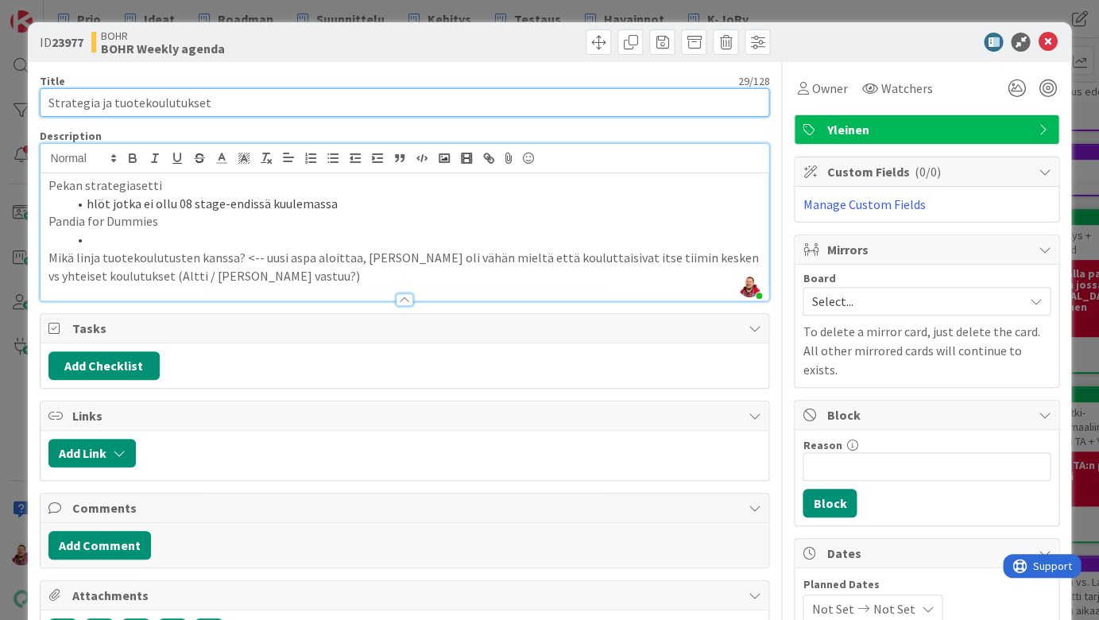
drag, startPoint x: 186, startPoint y: 86, endPoint x: 203, endPoint y: 101, distance: 23.1
click at [203, 101] on input "Strategia ja tuotekoulutukset" at bounding box center [405, 102] width 730 height 29
type input "-"
type input ""
type input "Pekan strategiapäivitys niille, jotka eivät kuulleet elokuun stagessa"
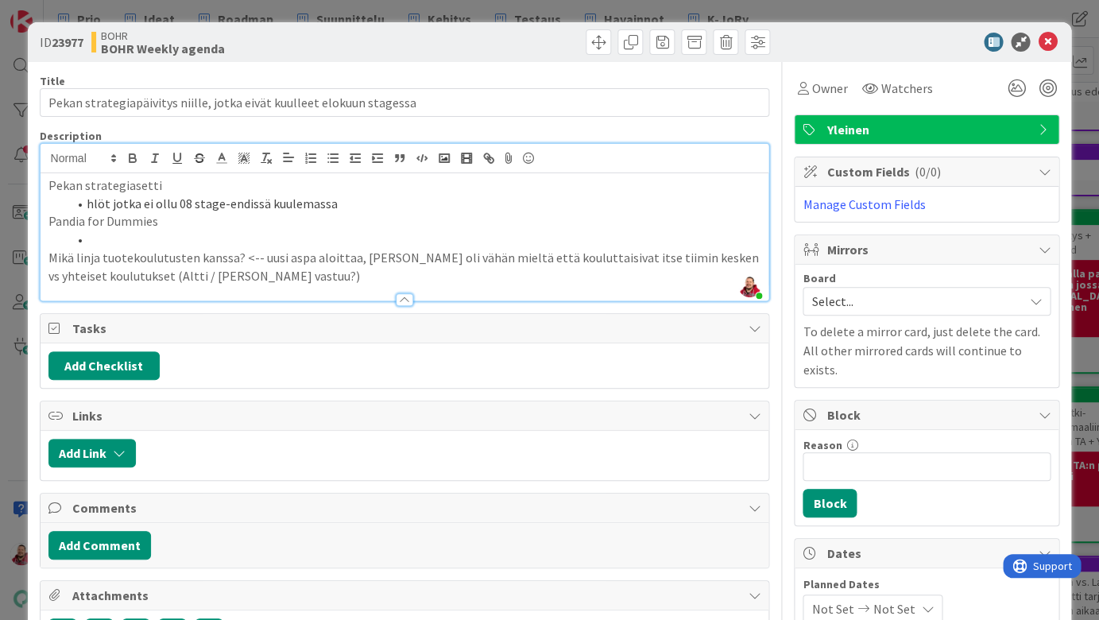
click at [461, 249] on p "Mikä linja tuotekoulutusten kanssa? <-- uusi aspa aloittaa, Ansu oli vähän miel…" at bounding box center [404, 267] width 713 height 36
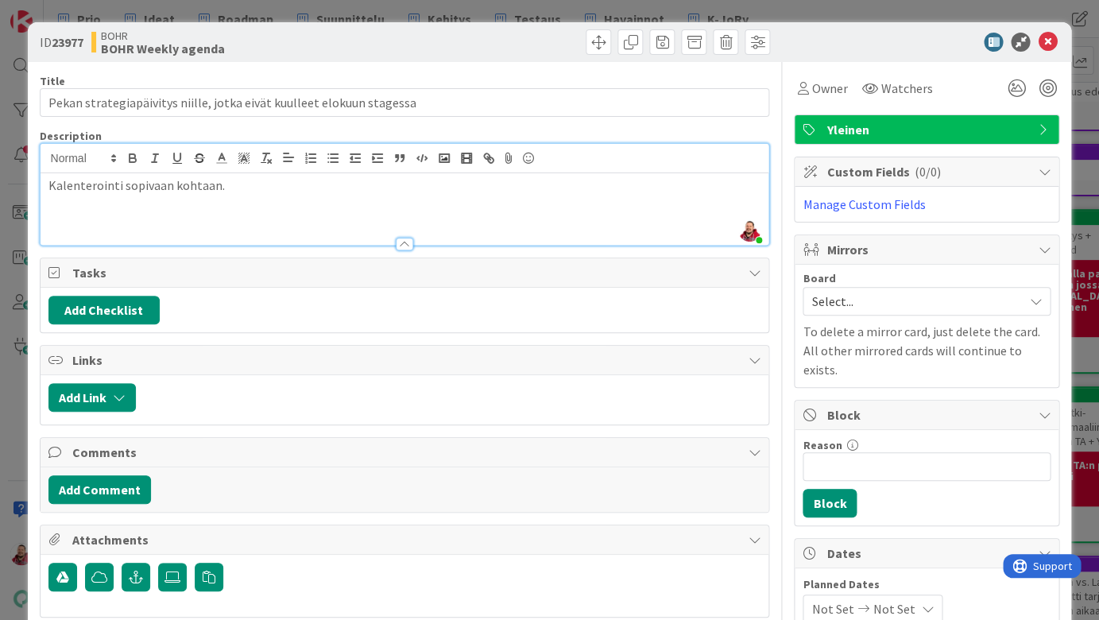
click at [559, 62] on div "Title 69 / 128 Pekan strategiapäivitys niille, jotka eivät kuulleet elokuun sta…" at bounding box center [405, 530] width 730 height 936
click at [814, 79] on span "Owner" at bounding box center [829, 88] width 36 height 19
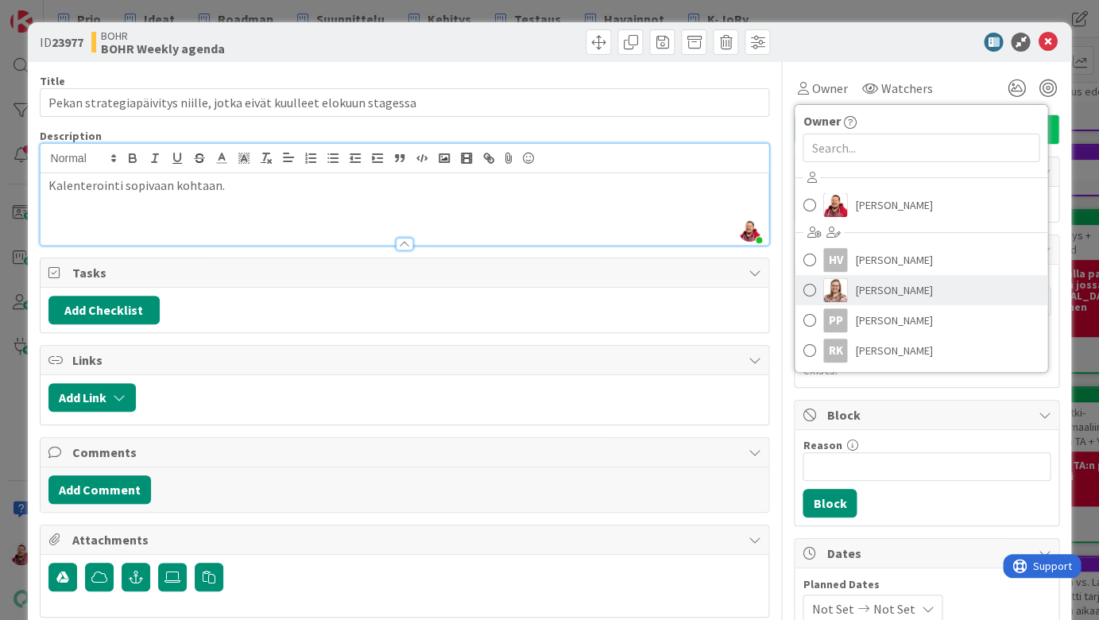
click at [844, 278] on img at bounding box center [835, 290] width 24 height 24
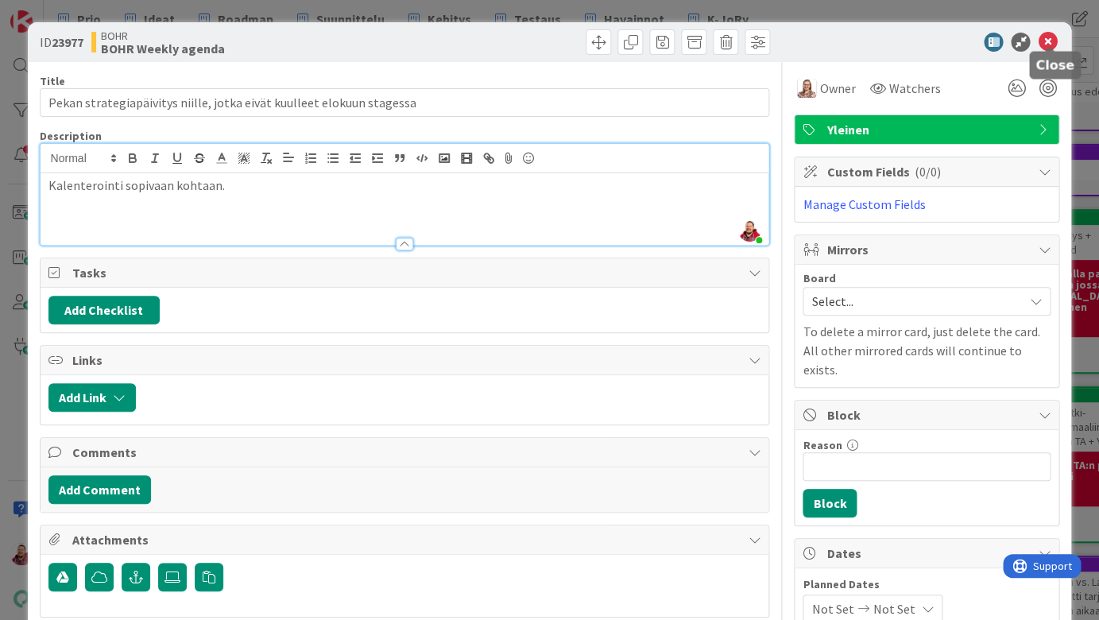
click at [1049, 38] on icon at bounding box center [1047, 42] width 19 height 19
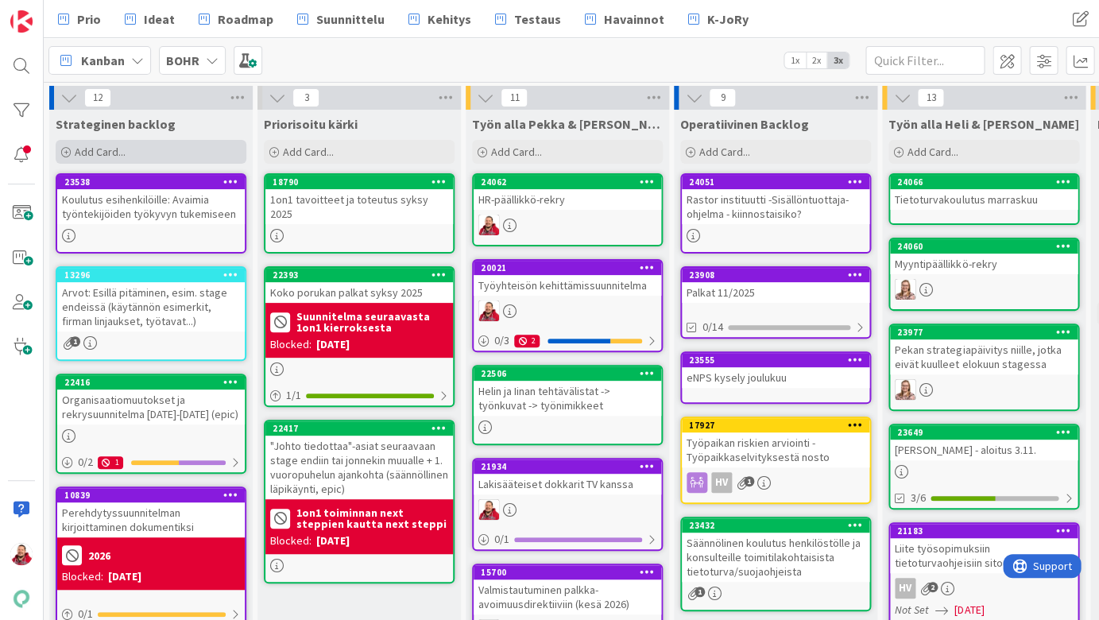
click at [121, 145] on div "Add Card..." at bounding box center [151, 152] width 191 height 24
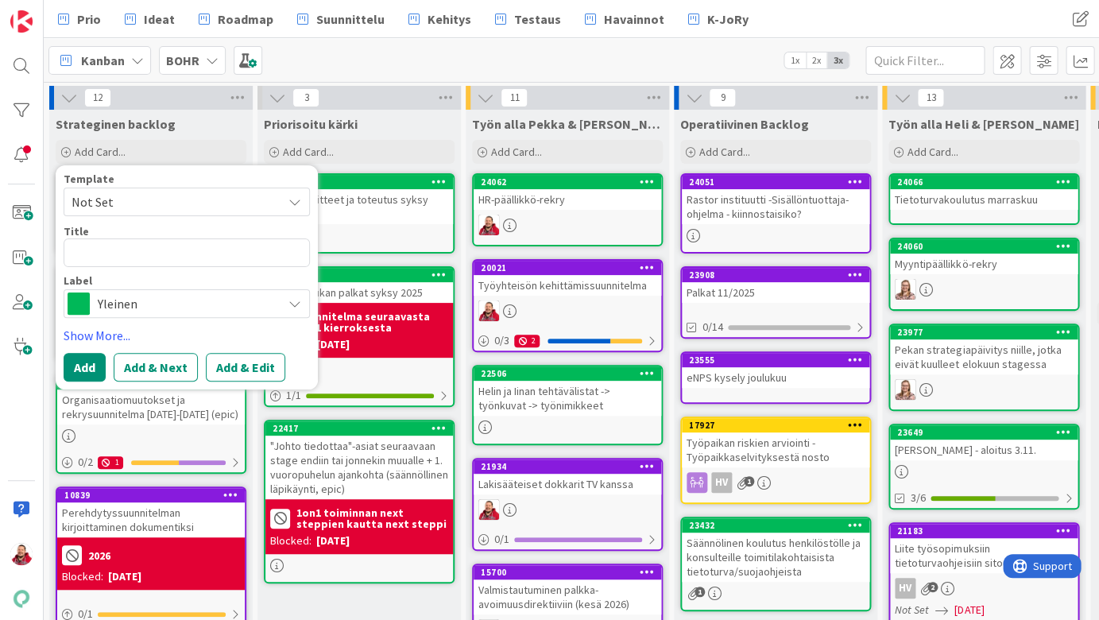
click at [152, 292] on span "Yleinen" at bounding box center [186, 303] width 176 height 22
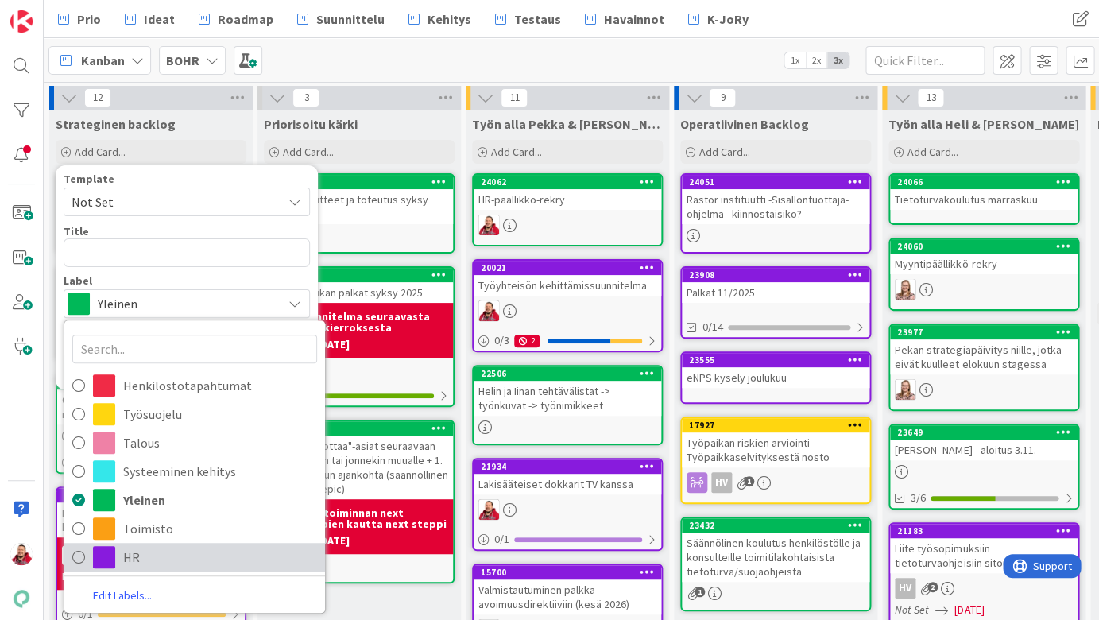
click at [184, 545] on span "HR" at bounding box center [220, 557] width 194 height 24
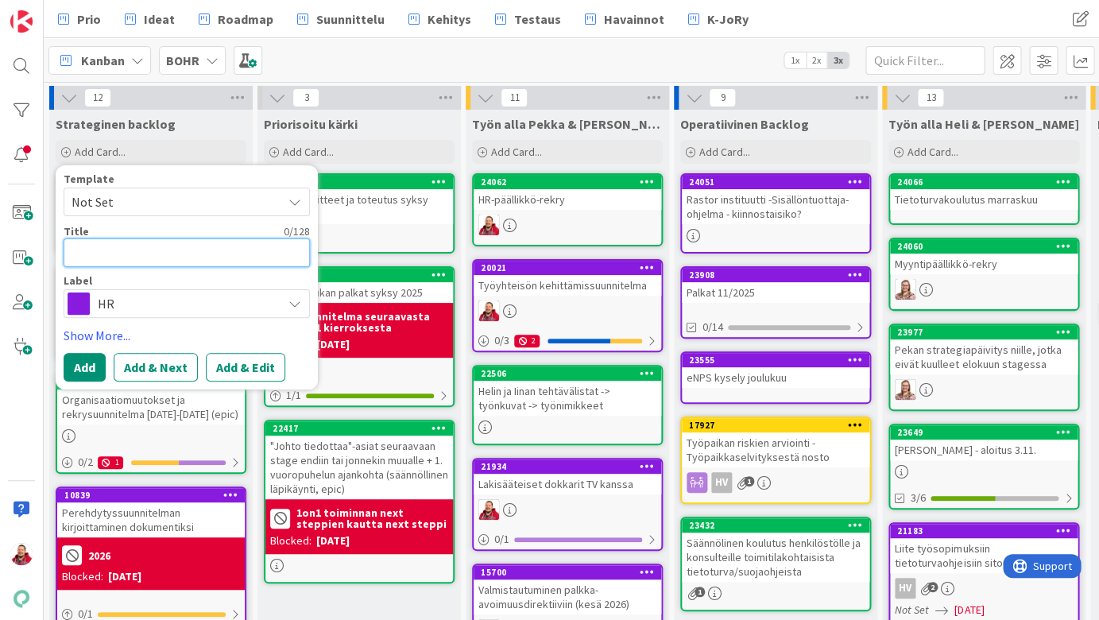
click at [143, 245] on textarea at bounding box center [187, 252] width 246 height 29
type textarea "x"
type textarea "P"
type textarea "x"
type textarea "PA"
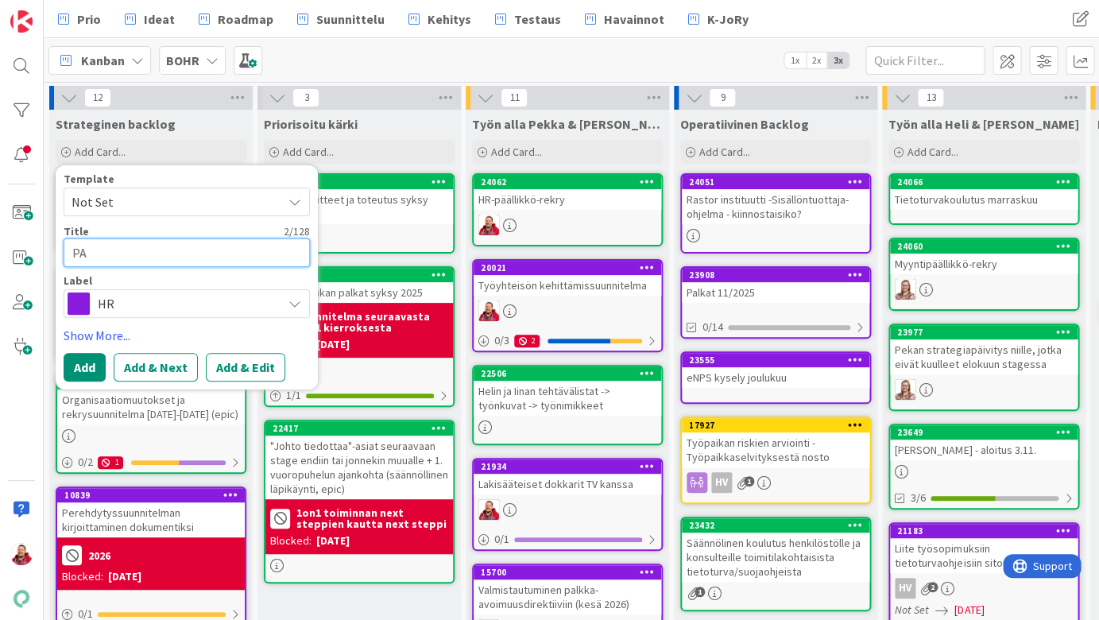
type textarea "x"
type textarea "PAi"
type textarea "x"
type textarea "PAik"
type textarea "x"
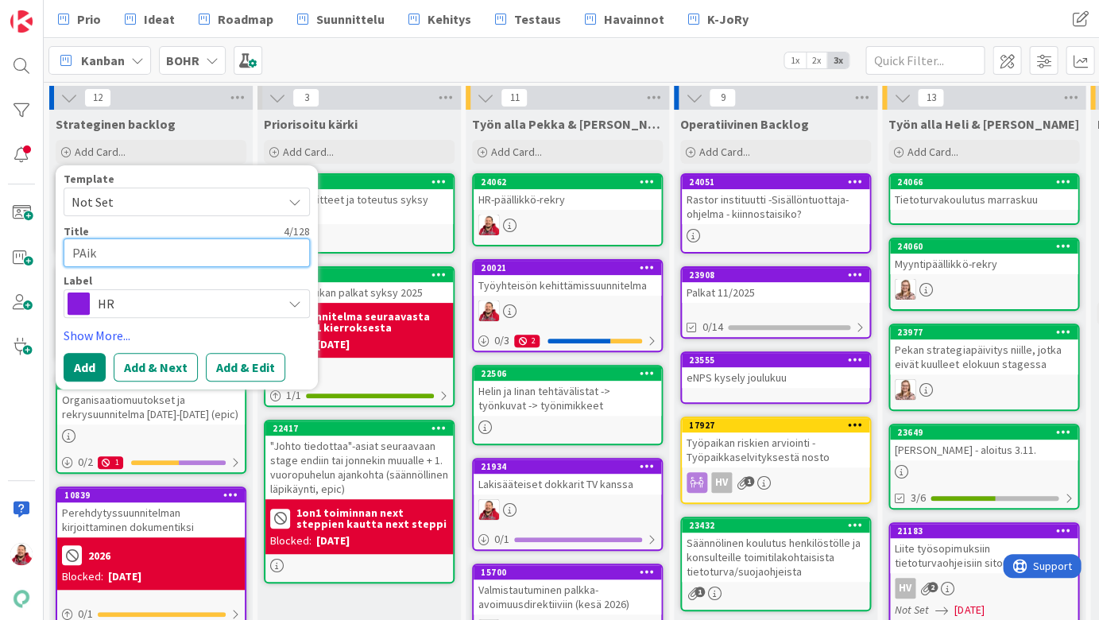
type textarea "PAika"
type textarea "x"
type textarea "PAikal"
type textarea "x"
type textarea "PAikall"
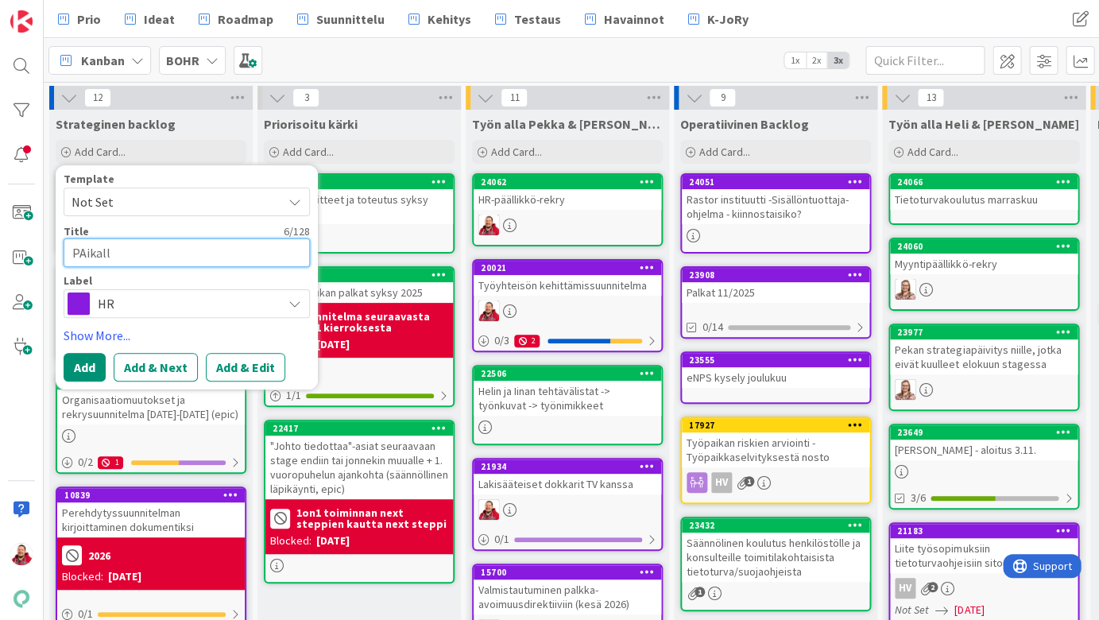
type textarea "x"
type textarea "PAikalli"
type textarea "x"
type textarea "PAikallin"
type textarea "x"
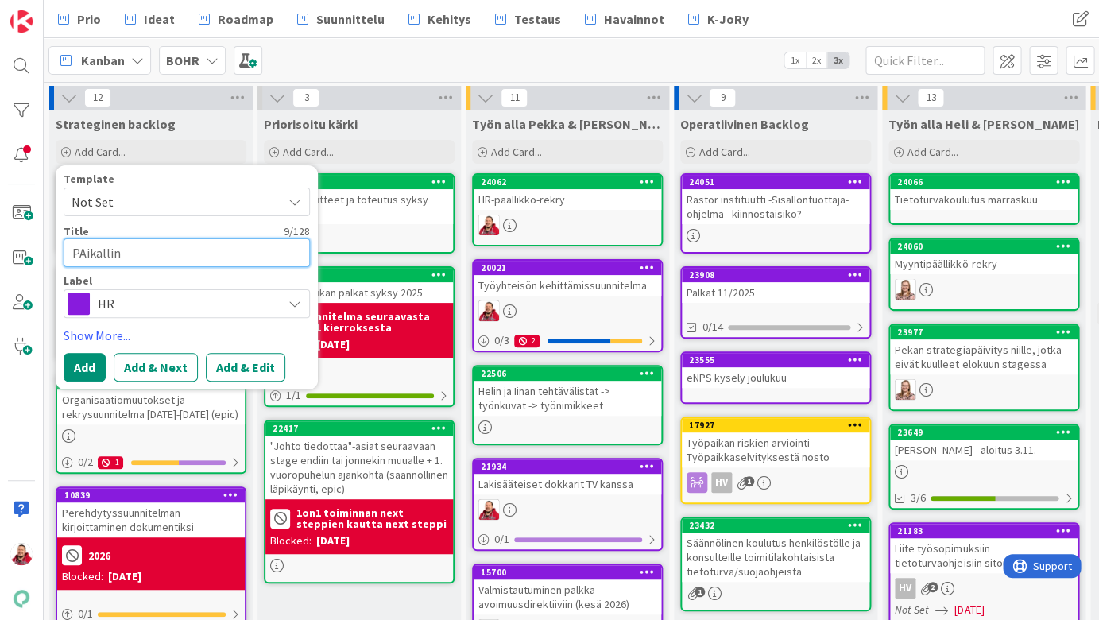
type textarea "PAikalli"
type textarea "x"
type textarea "PAikall"
type textarea "x"
type textarea "PAikal"
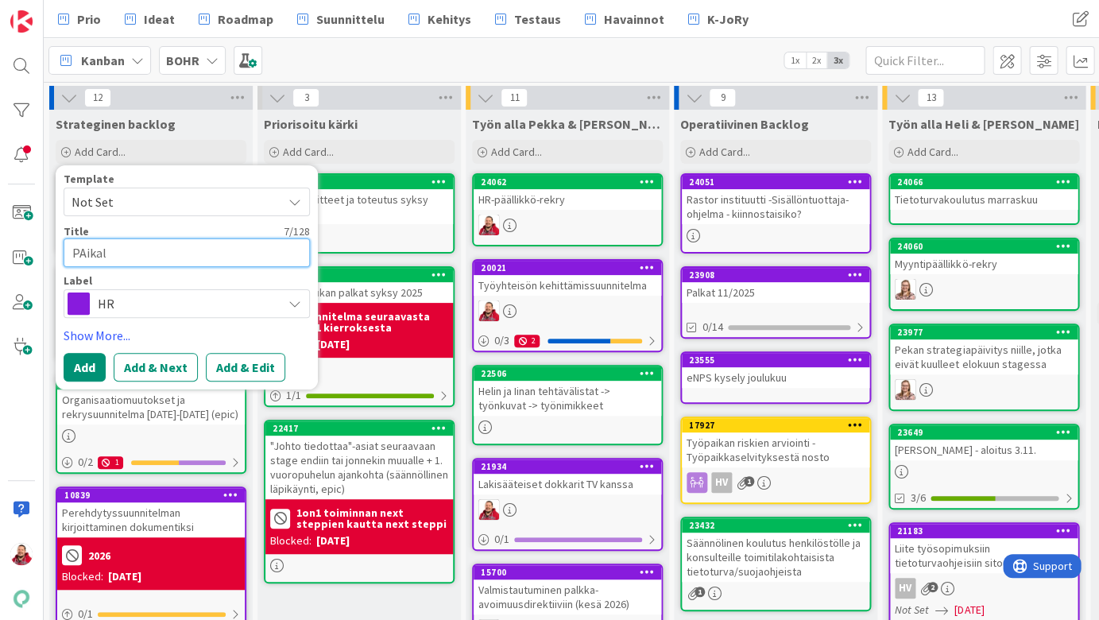
type textarea "x"
type textarea "PAika"
type textarea "x"
type textarea "PAik"
type textarea "x"
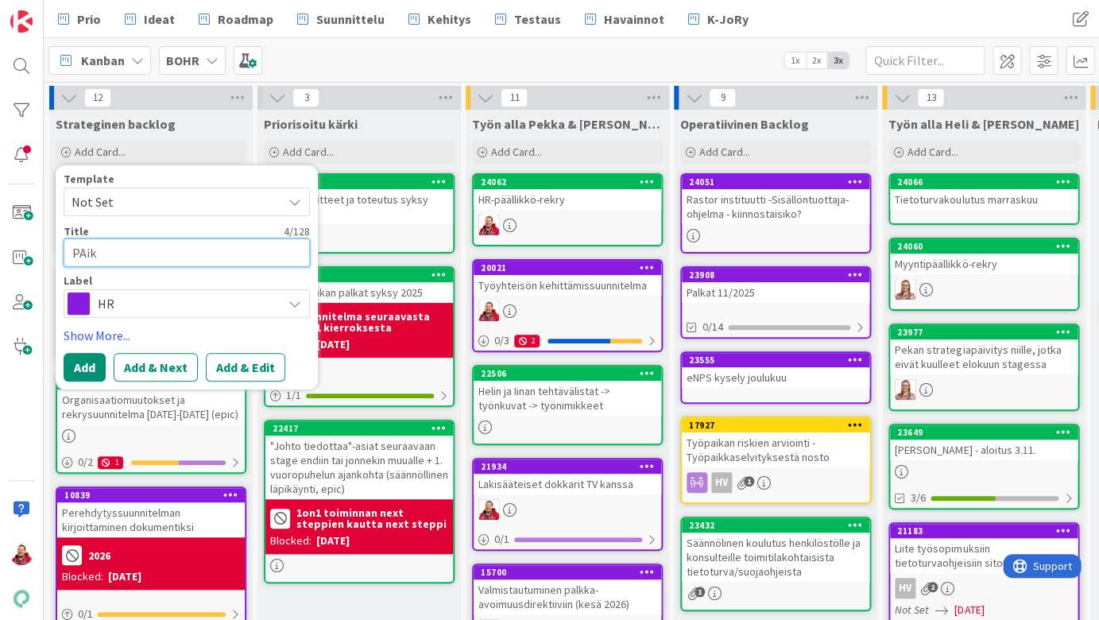
type textarea "PAi"
type textarea "x"
type textarea "PA"
type textarea "x"
type textarea "P"
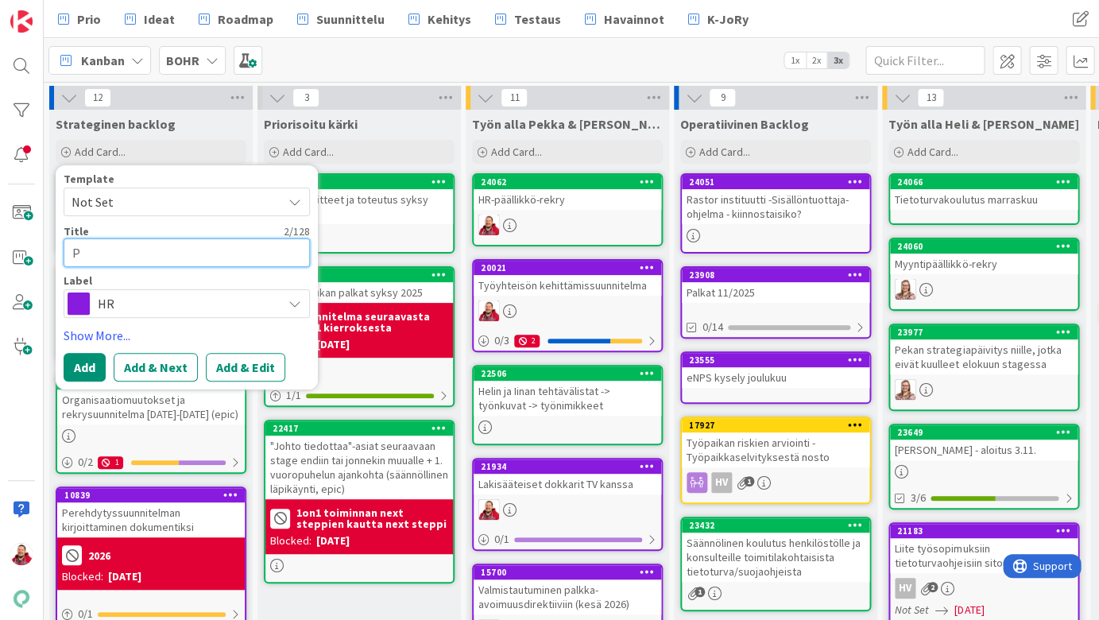
type textarea "x"
type textarea "Pa"
type textarea "x"
type textarea "Pai"
type textarea "x"
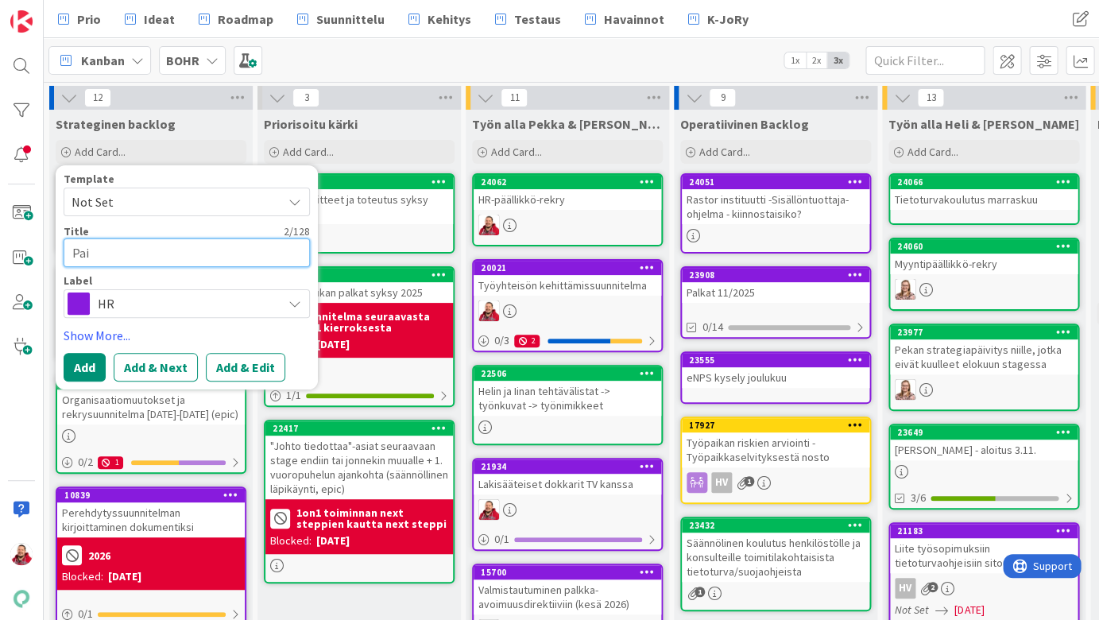
type textarea "Paik"
type textarea "x"
type textarea "Paika"
type textarea "x"
type textarea "Paikal"
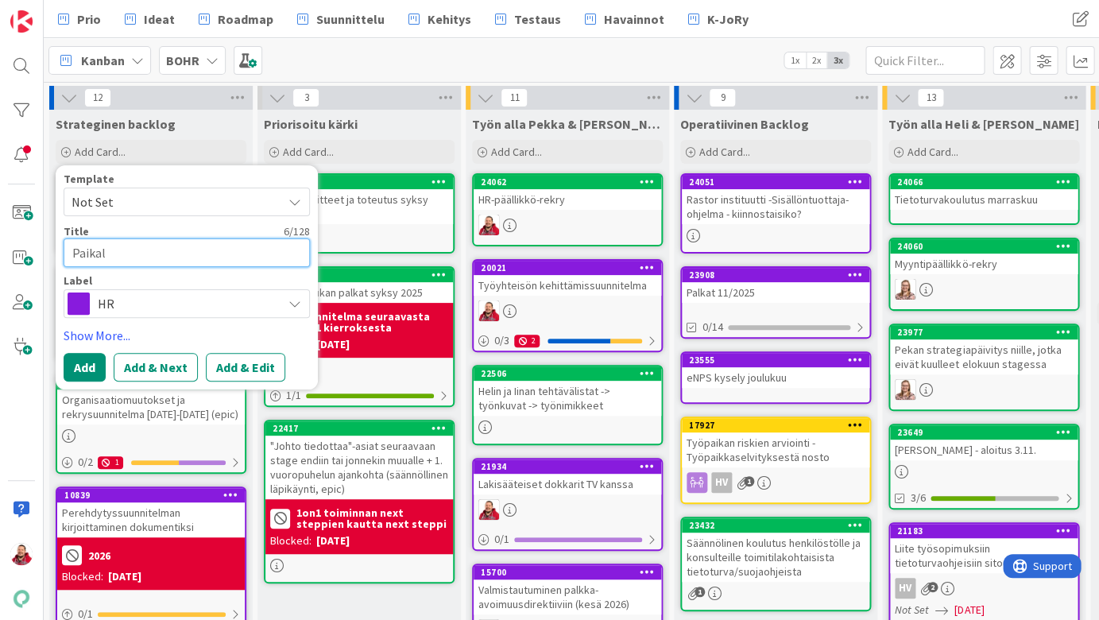
type textarea "x"
type textarea "Paikall"
type textarea "x"
type textarea "Paikalli"
type textarea "x"
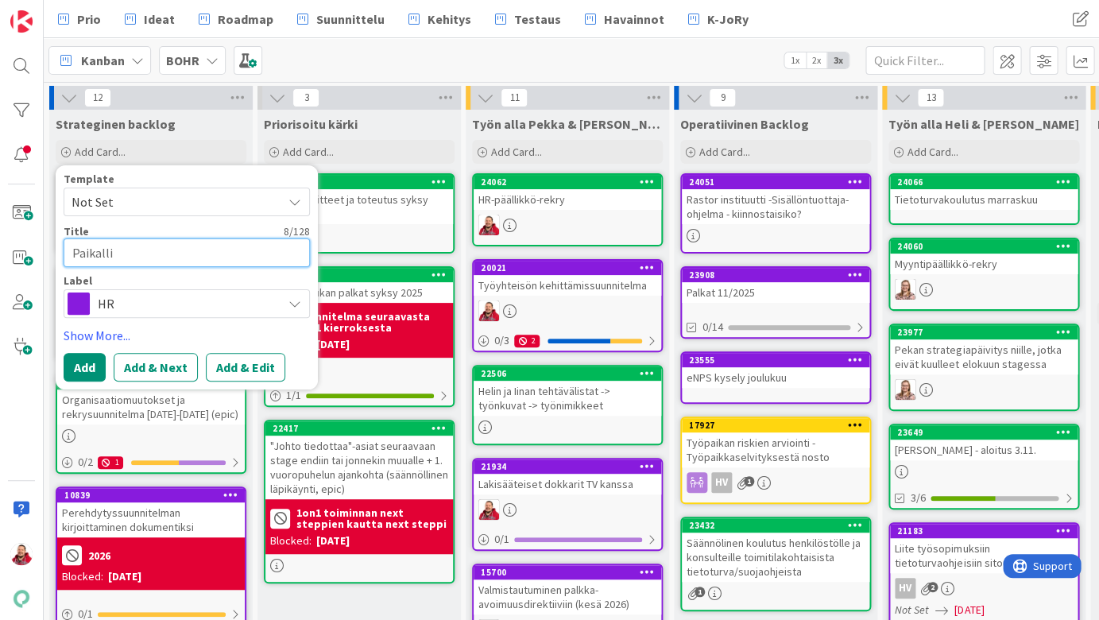
type textarea "Paikallis"
type textarea "x"
type textarea "Paikallise"
type textarea "x"
type textarea "Paikallis"
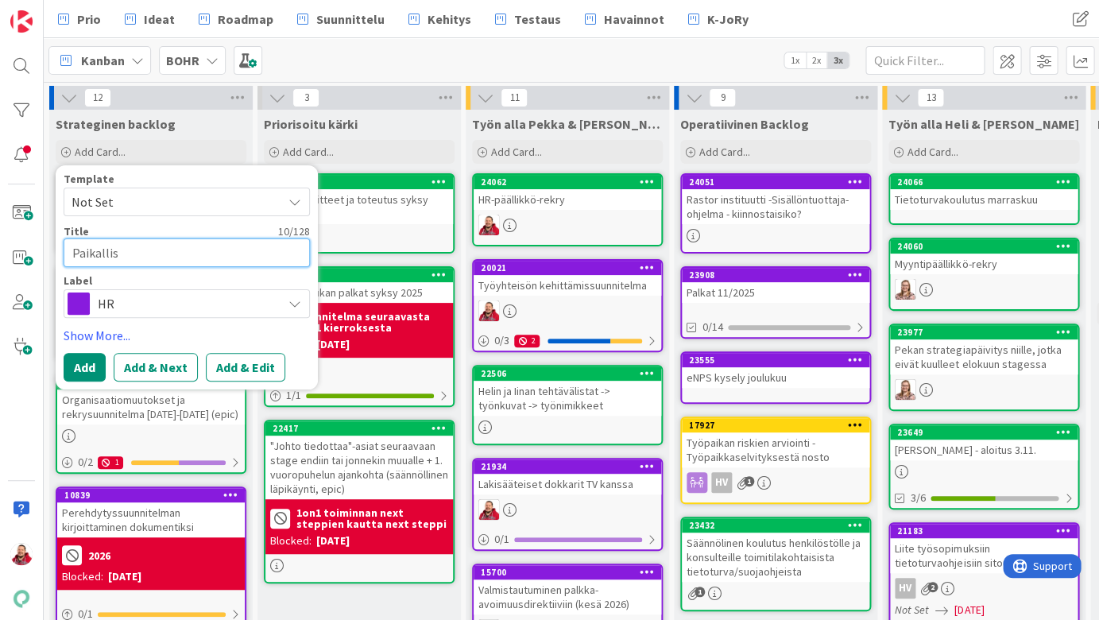
type textarea "x"
type textarea "Paikalli"
type textarea "x"
type textarea "Paikallis"
type textarea "x"
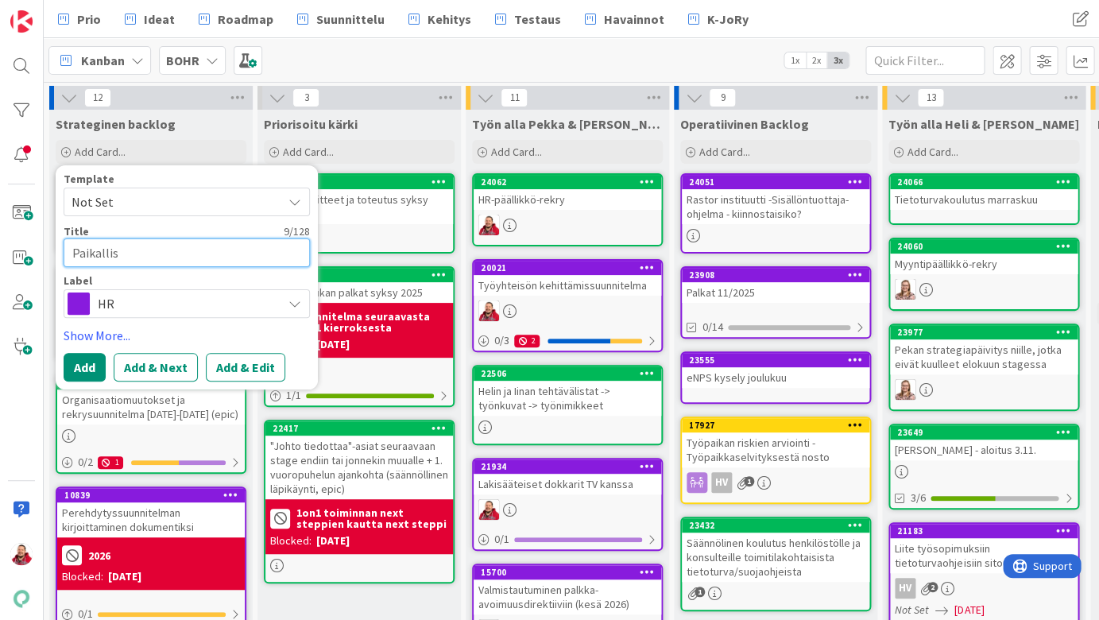
type textarea "Paikallise"
type textarea "x"
type textarea "Paikallises"
type textarea "x"
type textarea "Paikallisest"
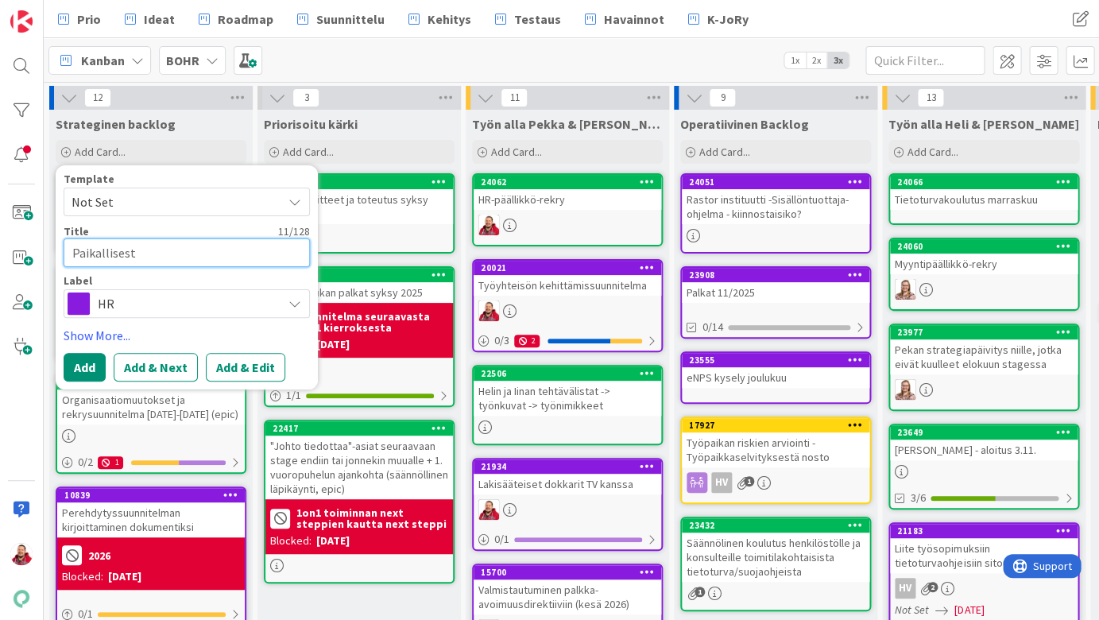
type textarea "x"
type textarea "Paikallisesti"
type textarea "x"
type textarea "Paikallisesti"
type textarea "x"
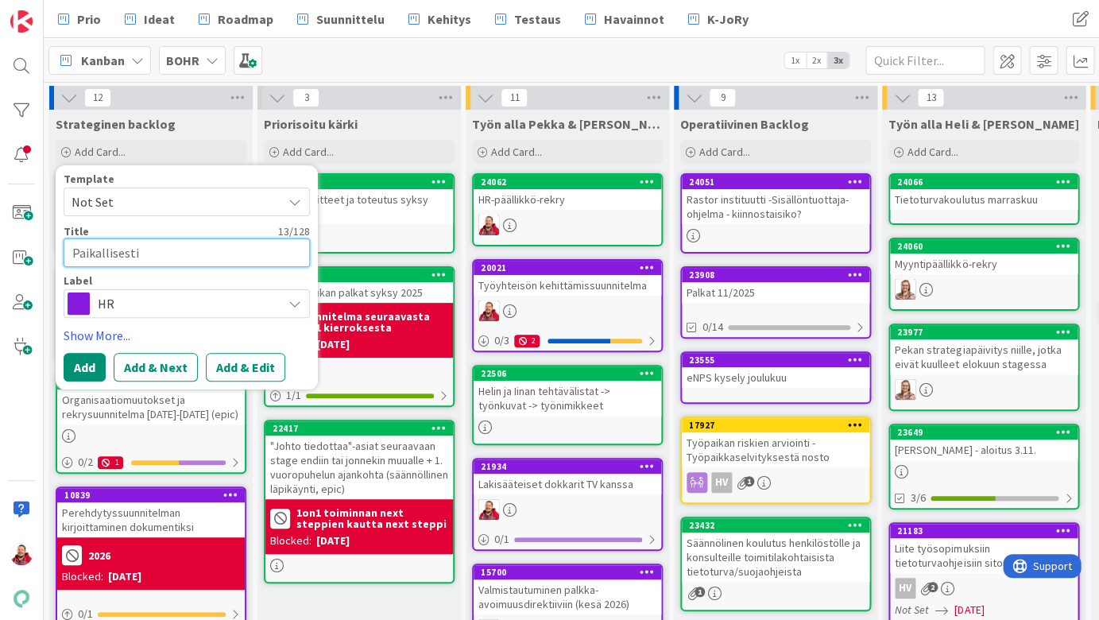
type textarea "Paikallisesti s"
type textarea "x"
type textarea "Paikallisesti so"
type textarea "x"
type textarea "Paikallisesti sop"
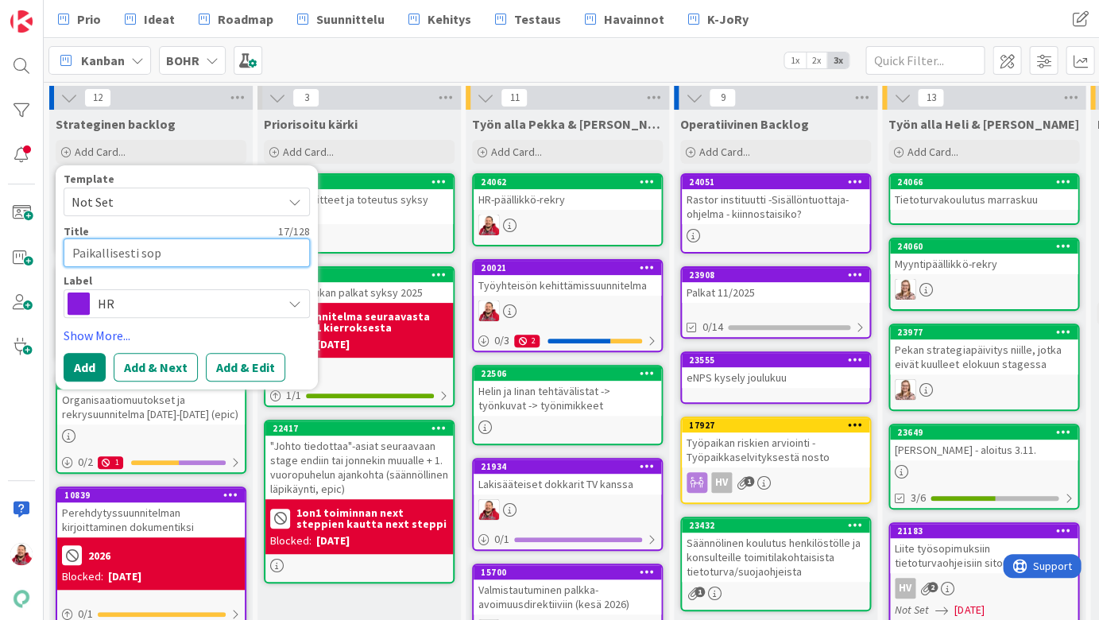
type textarea "x"
type textarea "Paikallisesti so"
type textarea "x"
type textarea "Paikallisesti sov"
type textarea "x"
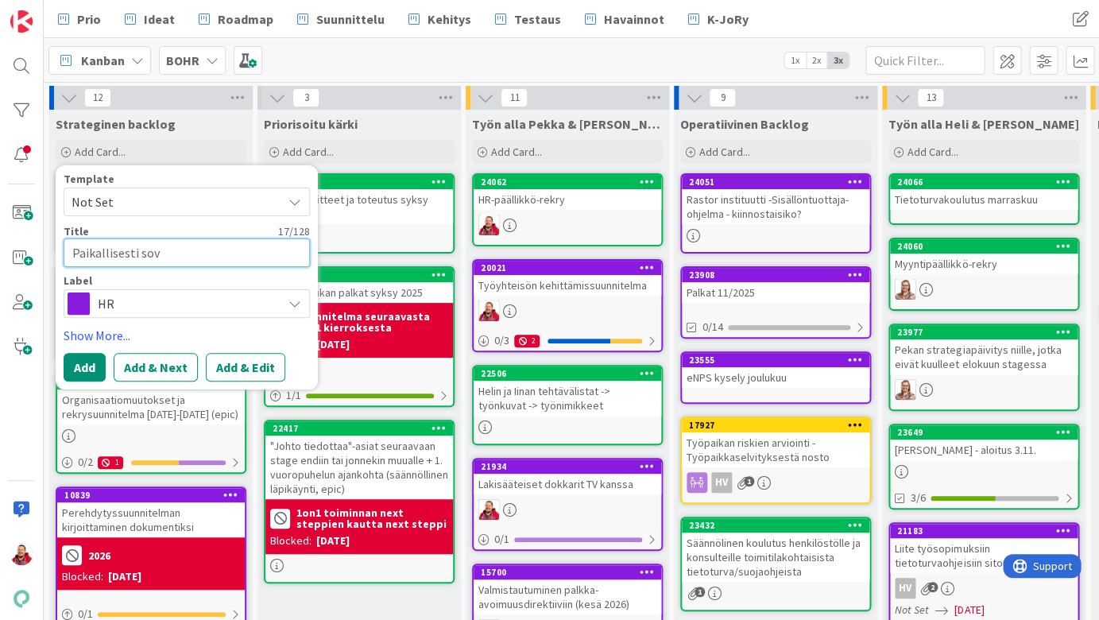
type textarea "Paikallisesti sovi"
type textarea "x"
type textarea "Paikallisesti sovit"
type textarea "x"
type textarea "Paikallisesti sovita"
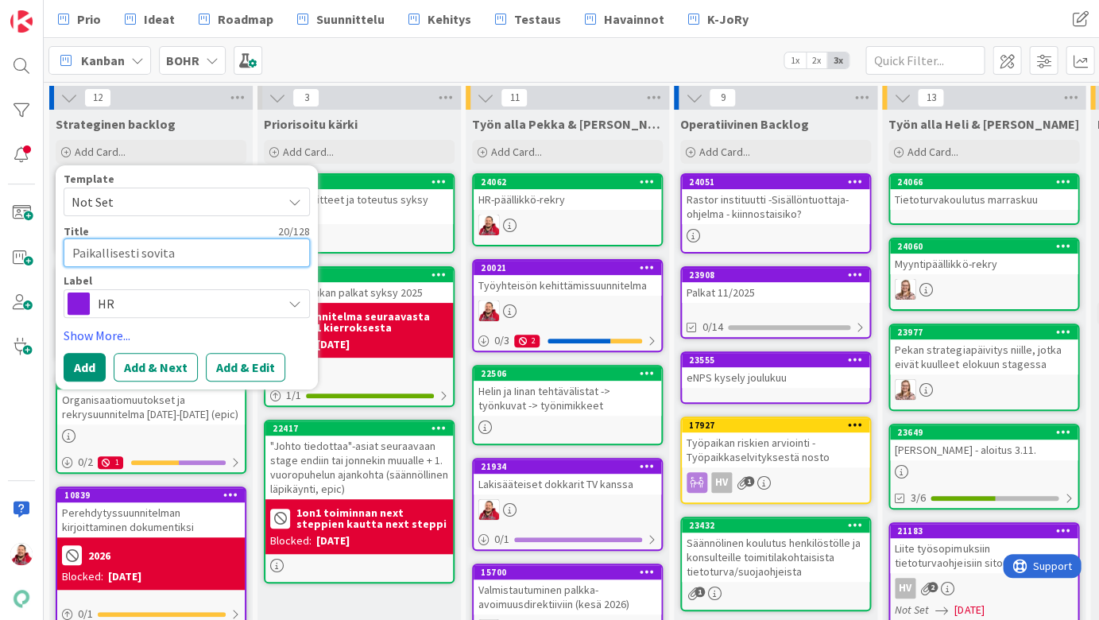
type textarea "x"
type textarea "Paikallisesti sovitaa"
type textarea "x"
type textarea "Paikallisesti sovitaan"
type textarea "x"
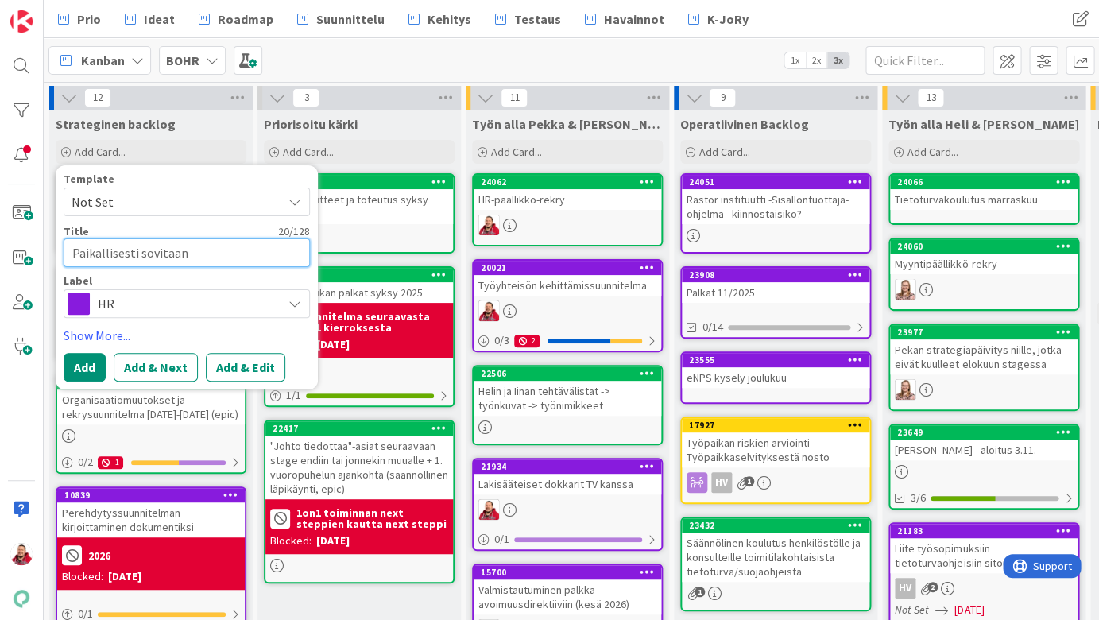
type textarea "Paikallisesti sovitaan"
type textarea "x"
type textarea "Paikallisesti sovitaan 2"
type textarea "x"
type textarea "Paikallisesti sovitaan 20"
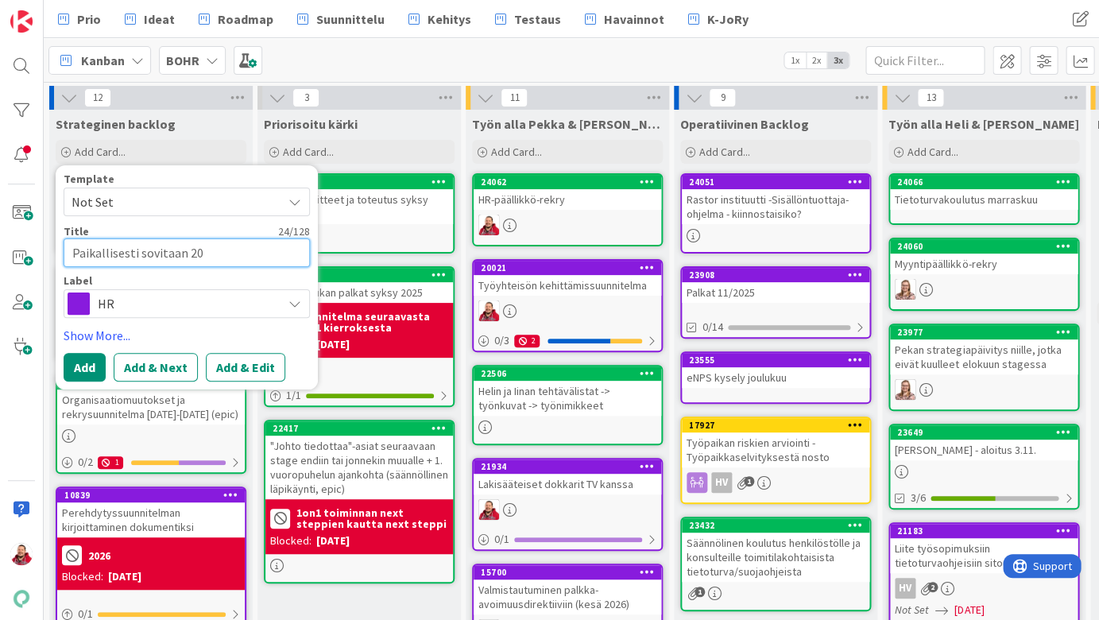
type textarea "x"
type textarea "Paikallisesti sovitaan 202"
type textarea "x"
type textarea "Paikallisesti sovitaan 2026"
type textarea "x"
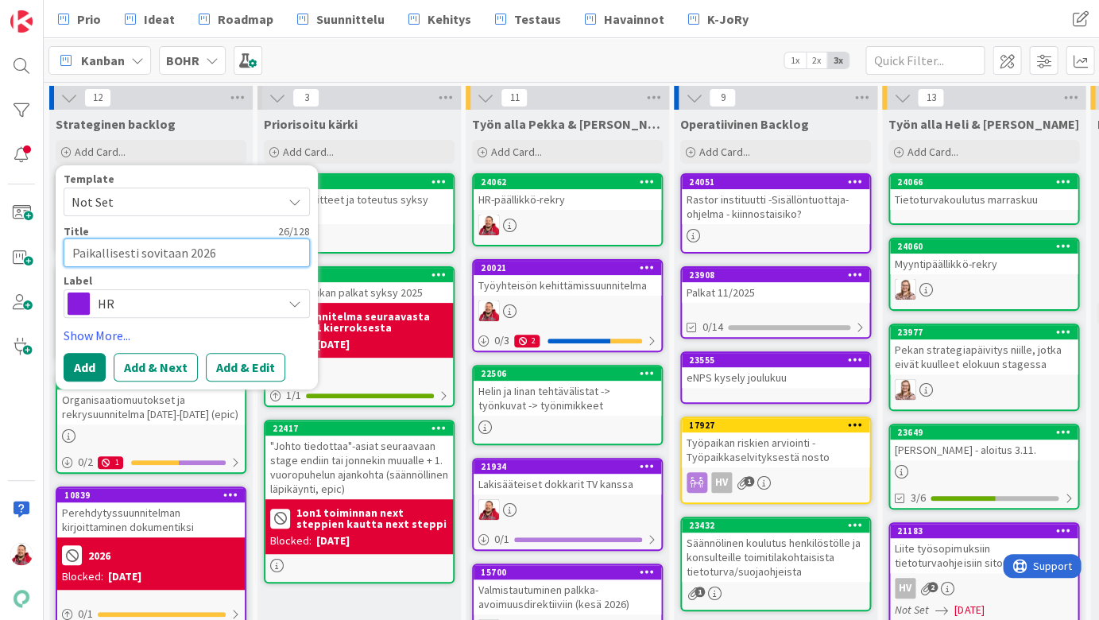
type textarea "Paikallisesti sovitaan 2026"
type textarea "x"
type textarea "Paikallisesti sovitaan 2026 l"
type textarea "x"
type textarea "Paikallisesti sovitaan 2026 lo"
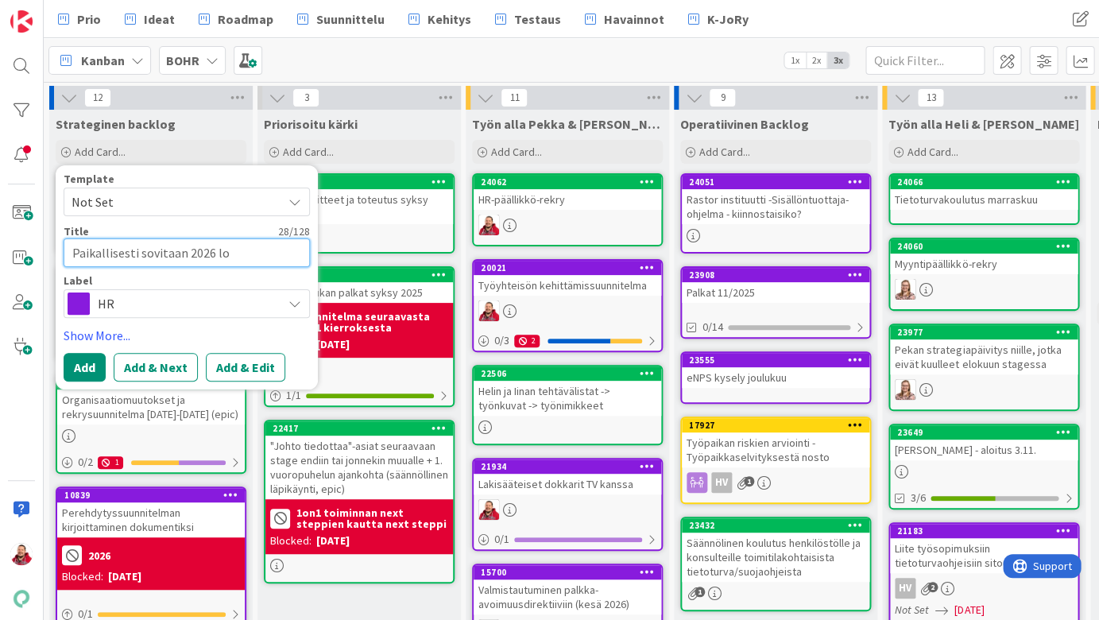
type textarea "x"
type textarea "Paikallisesti sovitaan 2026 lom"
type textarea "x"
type textarea "Paikallisesti sovitaan 2026 loma"
type textarea "x"
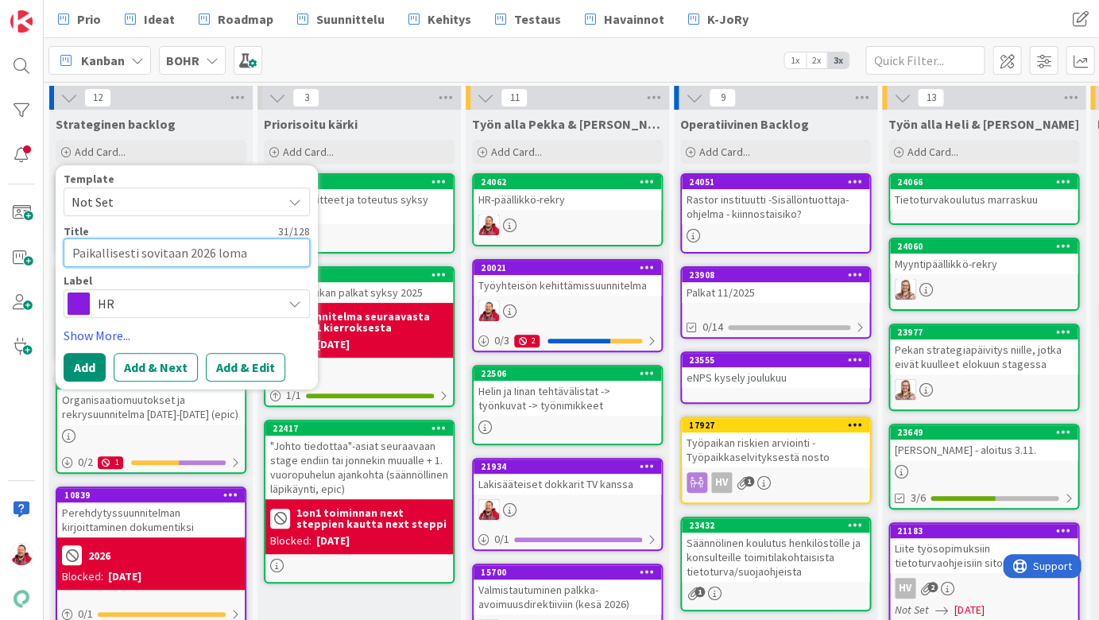
type textarea "Paikallisesti sovitaan 2026 lomap"
type textarea "x"
type textarea "Paikallisesti sovitaan 2026 lomapä"
type textarea "x"
type textarea "Paikallisesti sovitaan 2026 lomapäi"
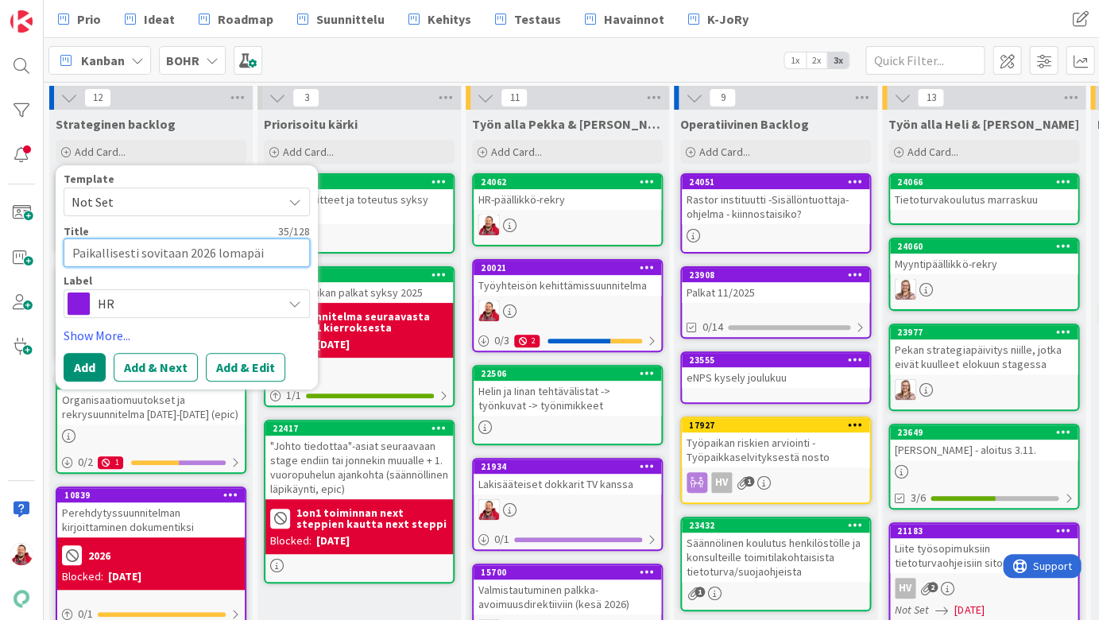
type textarea "x"
type textarea "Paikallisesti sovitaan 2026 lomapäiv"
type textarea "x"
type textarea "Paikallisesti sovitaan 2026 lomapäivä"
type textarea "x"
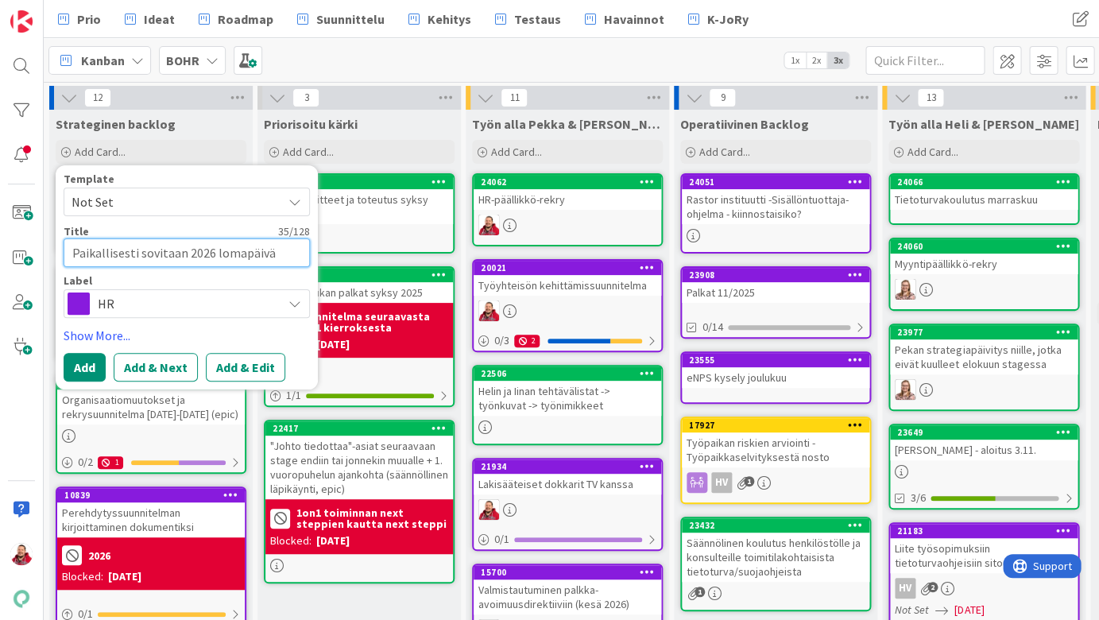
type textarea "Paikallisesti sovitaan 2026 lomapäivät"
type textarea "x"
type textarea "Paikallisesti sovitaan 2026 lomapäivät"
type textarea "x"
type textarea "Paikallisesti sovitaan 2026 lomapäivät 5"
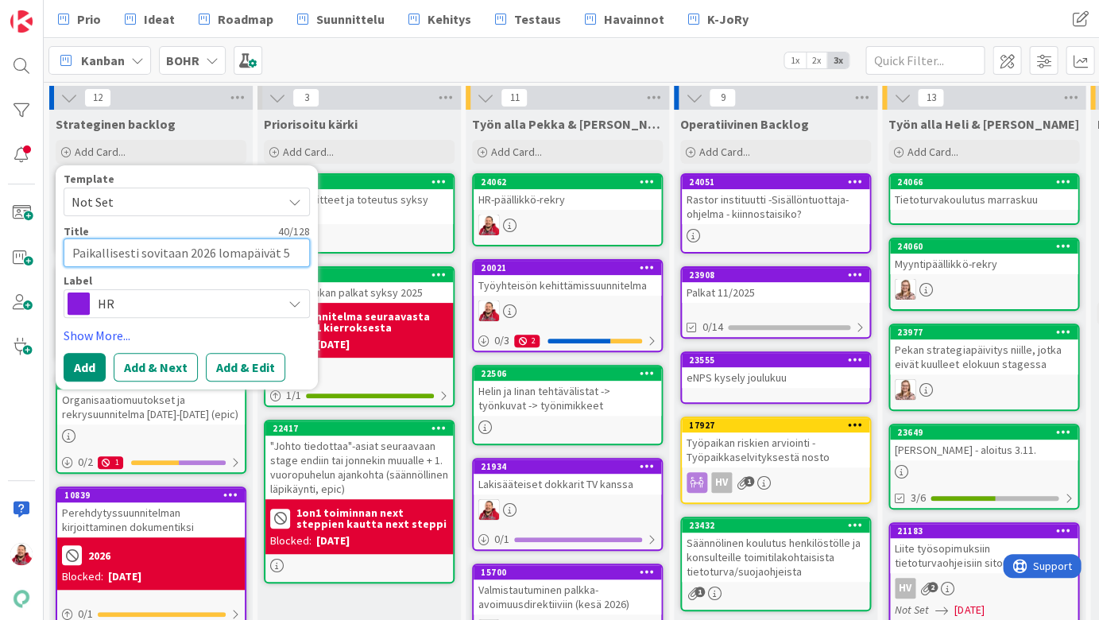
type textarea "x"
type textarea "Paikallisesti sovitaan 2026 lomapäivät 5/"
type textarea "x"
type textarea "Paikallisesti sovitaan 2026 lomapäivät 5/v"
type textarea "x"
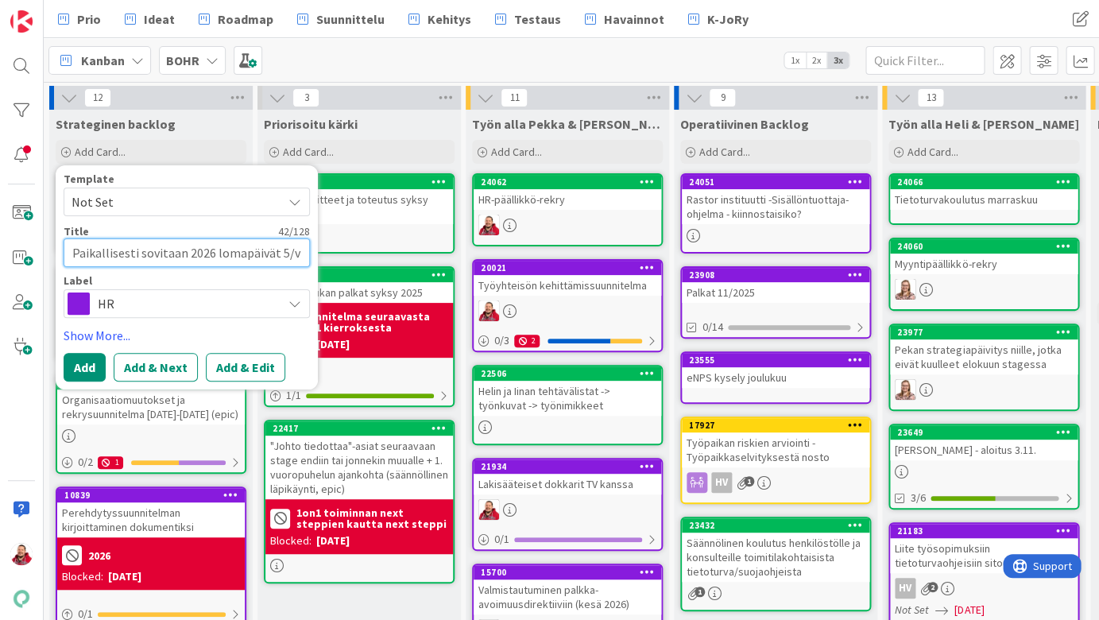
type textarea "Paikallisesti sovitaan 2026 lomapäivät 5/vk"
type textarea "x"
type textarea "Paikallisesti sovitaan 2026 lomapäivät 5/vko"
type textarea "x"
type textarea "Paikallisesti sovitaan 2026 lomapäivät 5/vko"
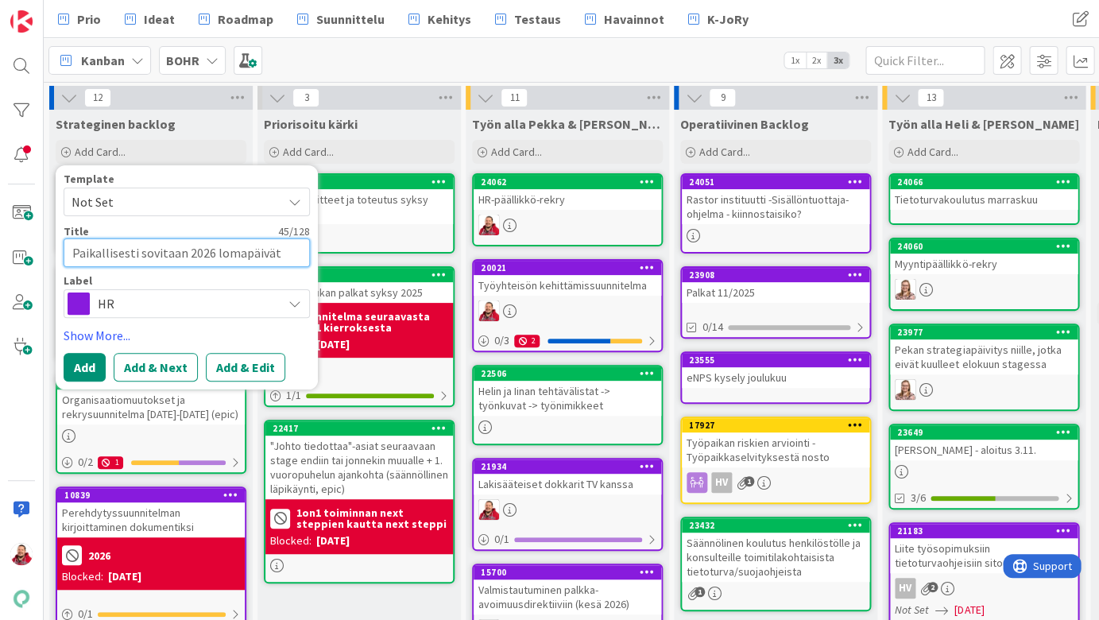
type textarea "x"
type textarea "Paikallisesti sovitaan 2026 lomapäivät 5/vko 2"
type textarea "x"
type textarea "Paikallisesti sovitaan 2026 lomapäivät 5/vko 25"
type textarea "x"
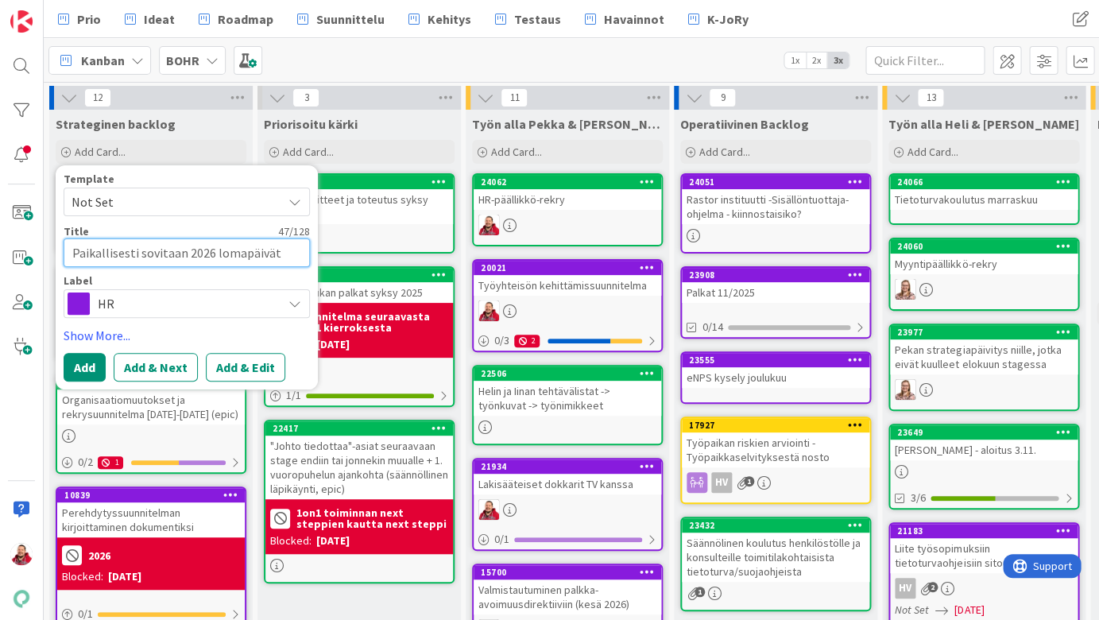
type textarea "Paikallisesti sovitaan 2026 lomapäivät 5/vko 25"
type textarea "x"
type textarea "Paikallisesti sovitaan 2026 lomapäivät 5/vko 25 v"
type textarea "x"
type textarea "Paikallisesti sovitaan 2026 lomapäivät 5/vko 25 vu"
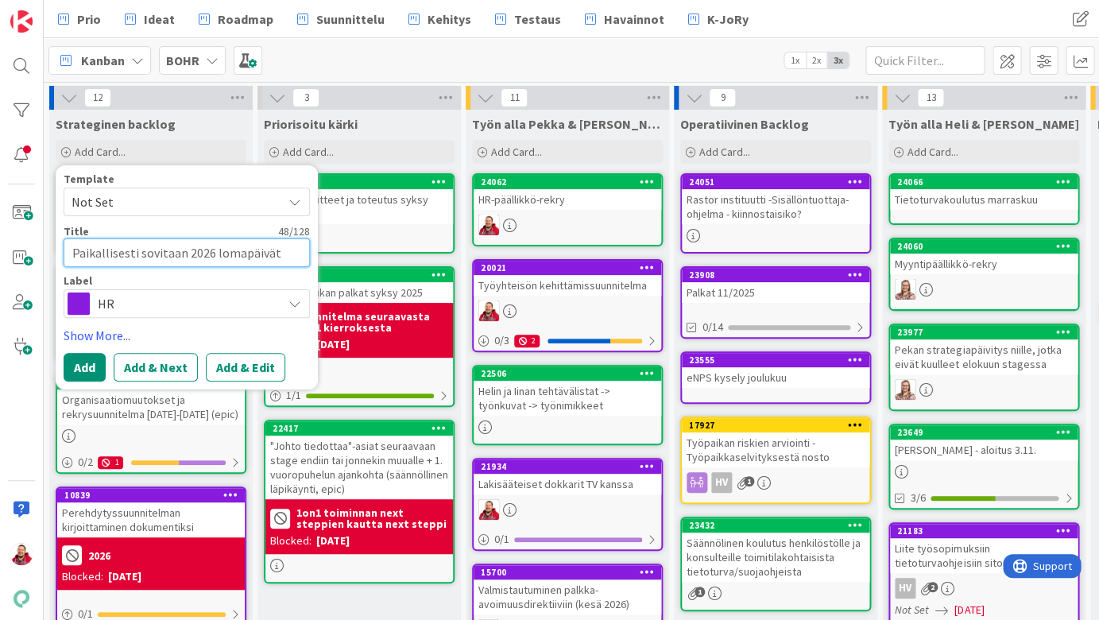
type textarea "x"
type textarea "Paikallisesti sovitaan 2026 lomapäivät 5/vko 25 vuo"
type textarea "x"
type textarea "Paikallisesti sovitaan 2026 lomapäivät 5/vko 25 vuod"
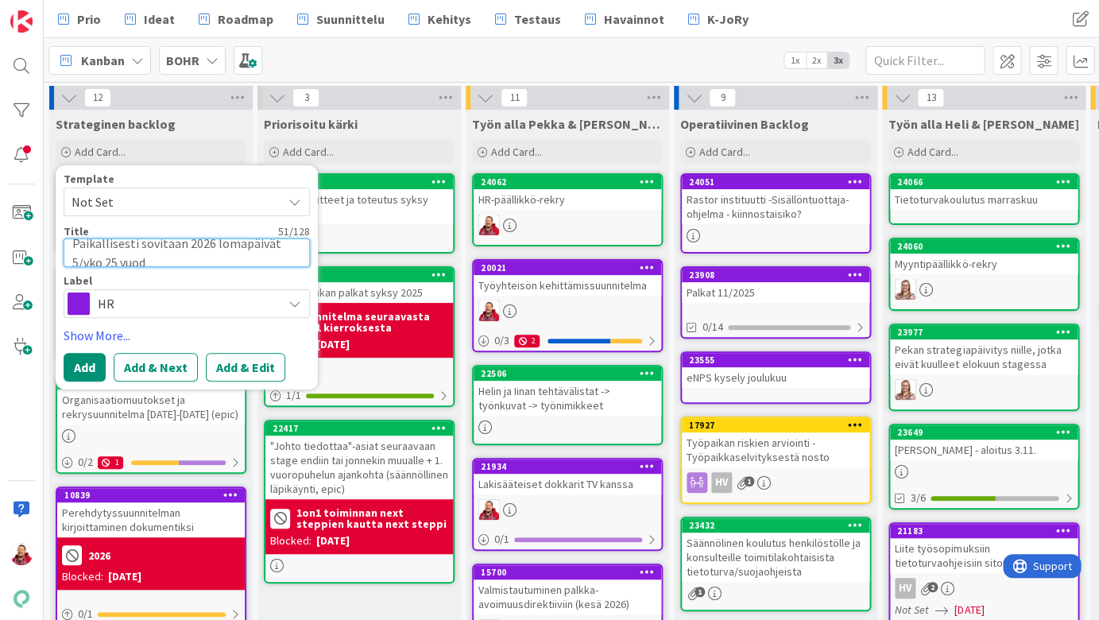
type textarea "x"
type textarea "Paikallisesti sovitaan 2026 lomapäivät 5/vko 25 vuode"
type textarea "x"
type textarea "Paikallisesti sovitaan 2026 lomapäivät 5/vko 25 vuodes"
type textarea "x"
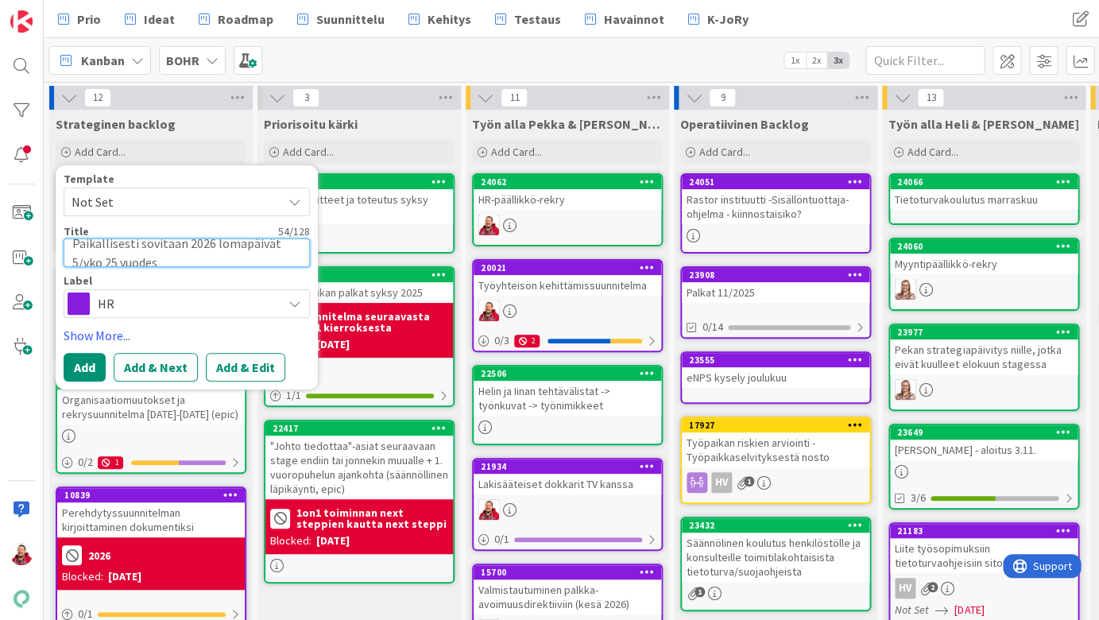
type textarea "Paikallisesti sovitaan 2026 lomapäivät 5/vko 25 vuodess"
type textarea "x"
type textarea "Paikallisesti sovitaan 2026 lomapäivät 5/vko 25 vuodes"
type textarea "x"
type textarea "Paikallisesti sovitaan 2026 lomapäivät 5/vko 25 vuode"
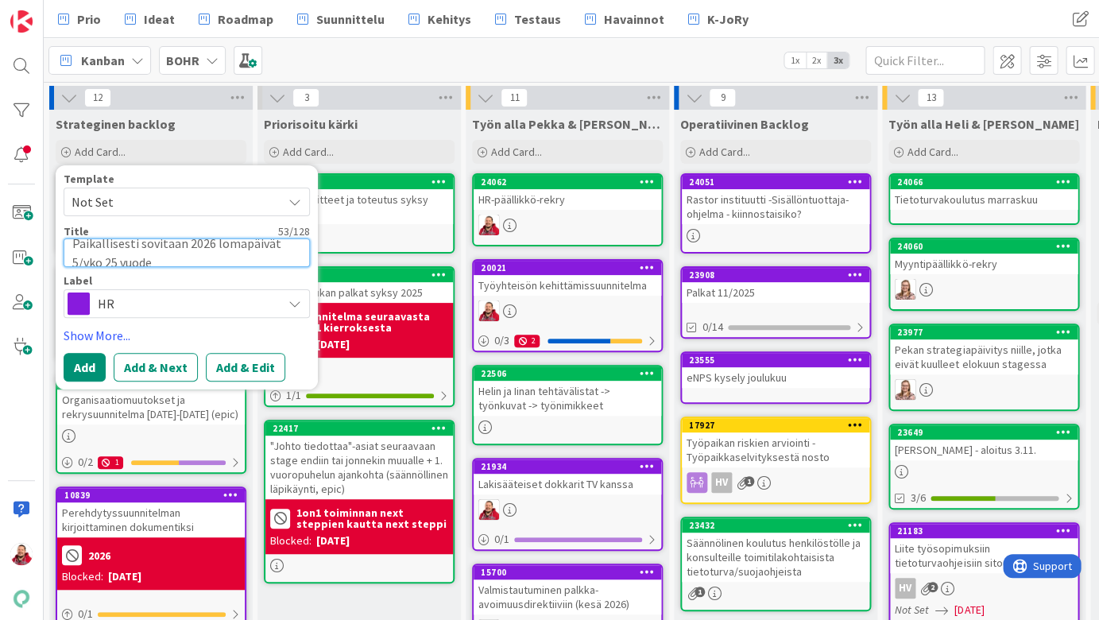
type textarea "x"
type textarea "Paikallisesti sovitaan 2026 lomapäivät 5/vko 25 vuod"
type textarea "x"
type textarea "Paikallisesti sovitaan 2026 lomapäivät 5/vko 25 vuo"
type textarea "x"
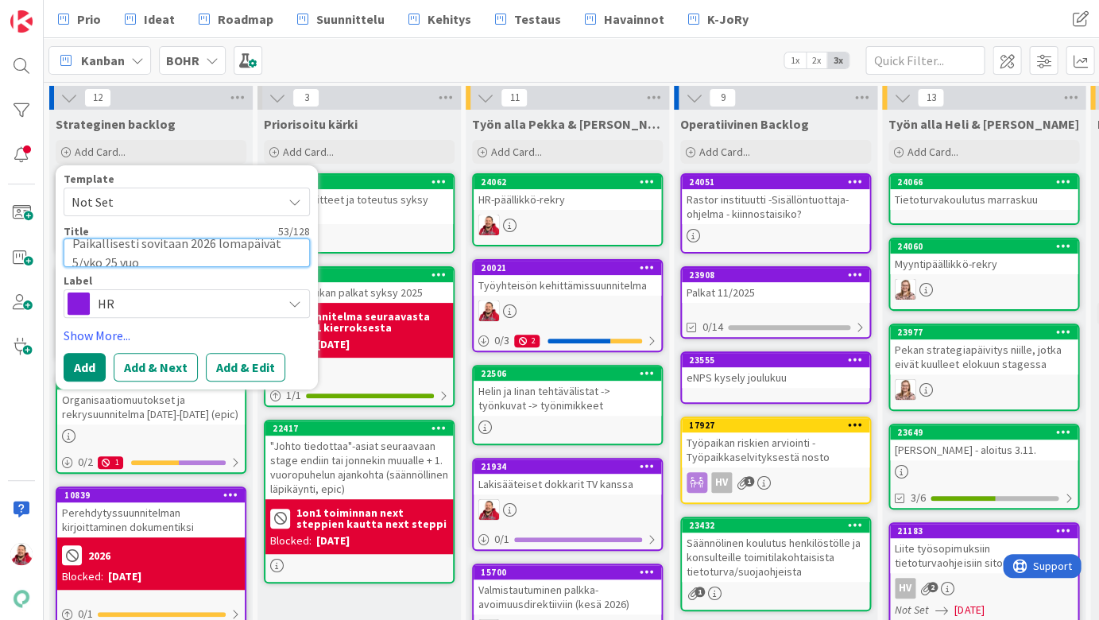
type textarea "Paikallisesti sovitaan 2026 lomapäivät 5/vko 25 vu"
type textarea "x"
type textarea "Paikallisesti sovitaan 2026 lomapäivät 5/vko 25 v"
type textarea "x"
type textarea "Paikallisesti sovitaan 2026 lomapäivät 5/vko 25"
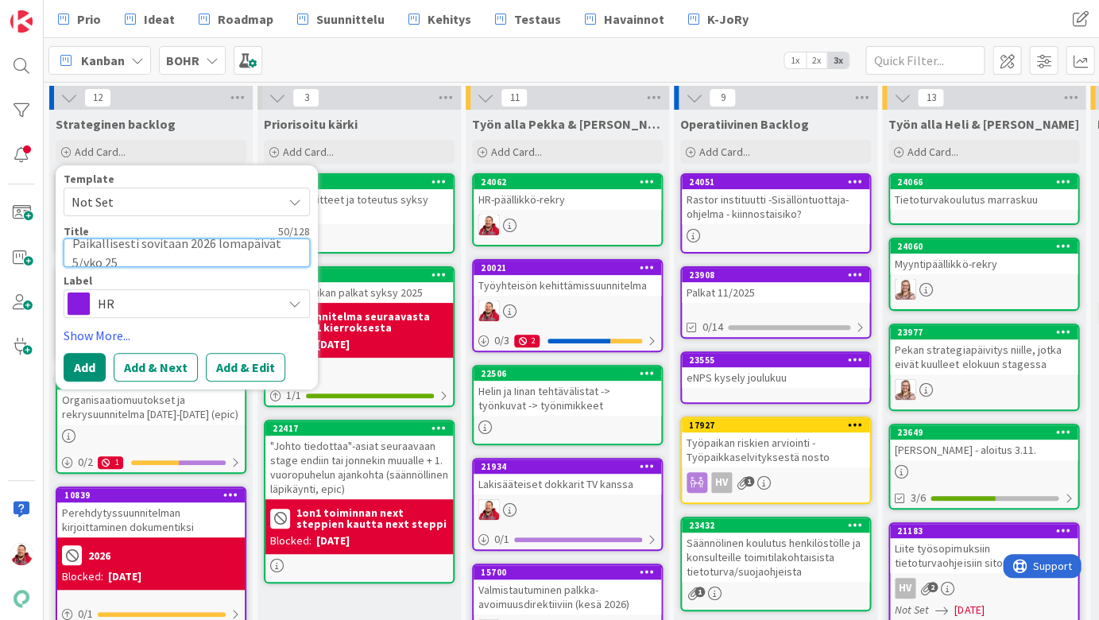
type textarea "x"
type textarea "Paikallisesti sovitaan 2026 lomapäivät 5/vko 25"
type textarea "x"
type textarea "Paikallisesti sovitaan 2026 lomapäivät 5/vko 2"
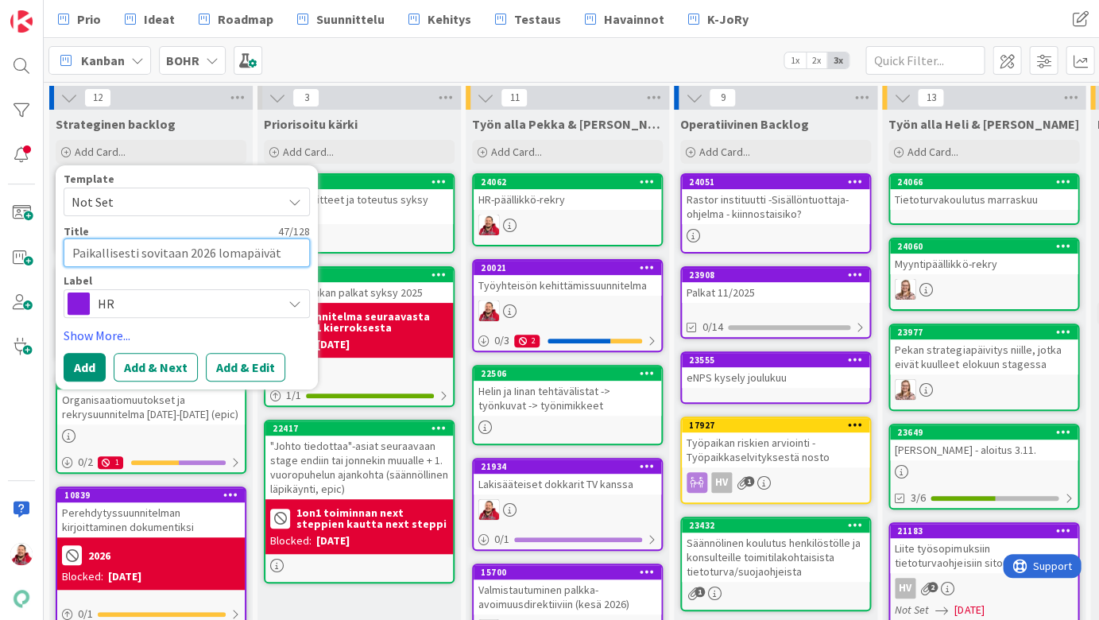
type textarea "x"
type textarea "Paikallisesti sovitaan 2026 lomapäivät 5/vko"
type textarea "x"
type textarea "Paikallisesti sovitaan 2026 lomapäivät 5/vko"
type textarea "x"
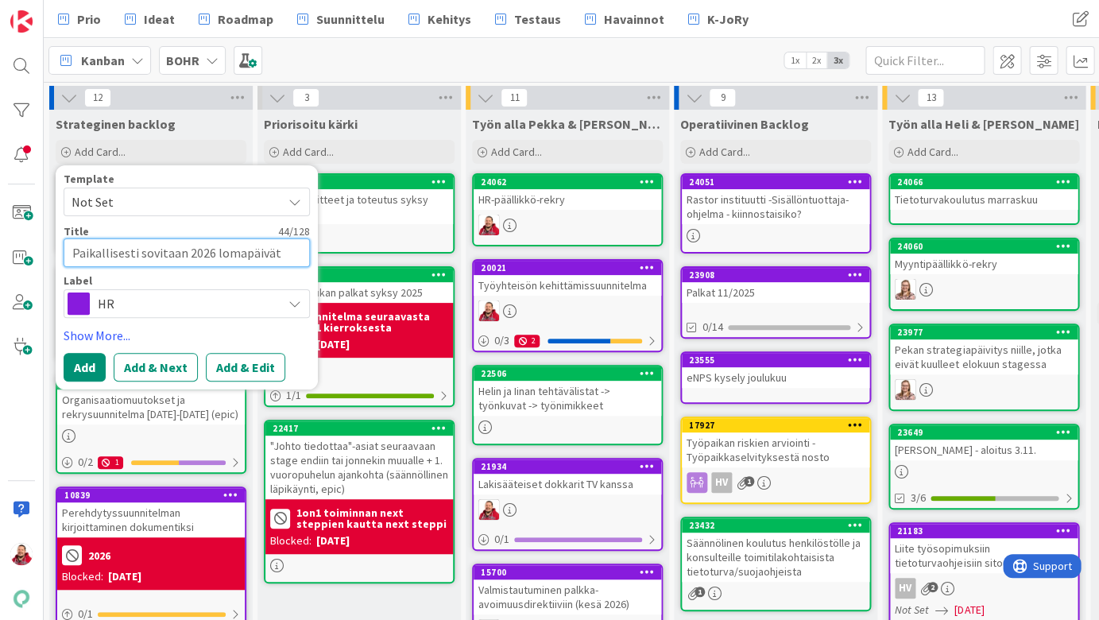
type textarea "Paikallisesti sovitaan 2026 lomapäivät 5/vk"
type textarea "x"
type textarea "Paikallisesti sovitaan 2026 lomapäivät 5/v"
type textarea "x"
type textarea "Paikallisesti sovitaan 2026 lomapäivät 5/"
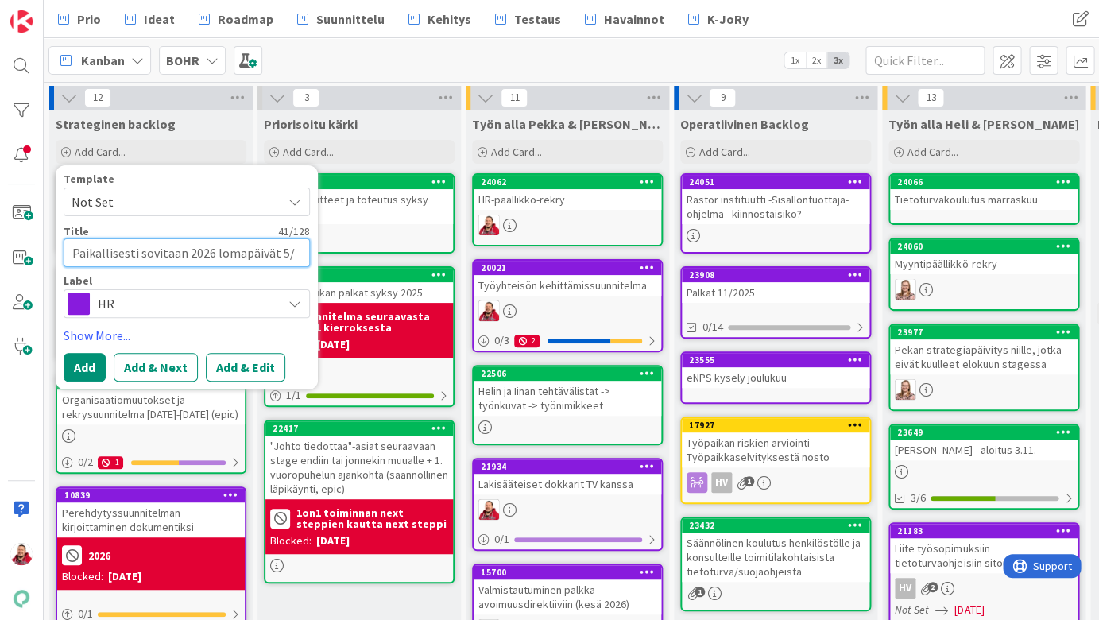
type textarea "x"
type textarea "Paikallisesti sovitaan 2026 lomapäivät 5"
type textarea "x"
type textarea "Paikallisesti sovitaan 2026 lomapäivät"
type textarea "x"
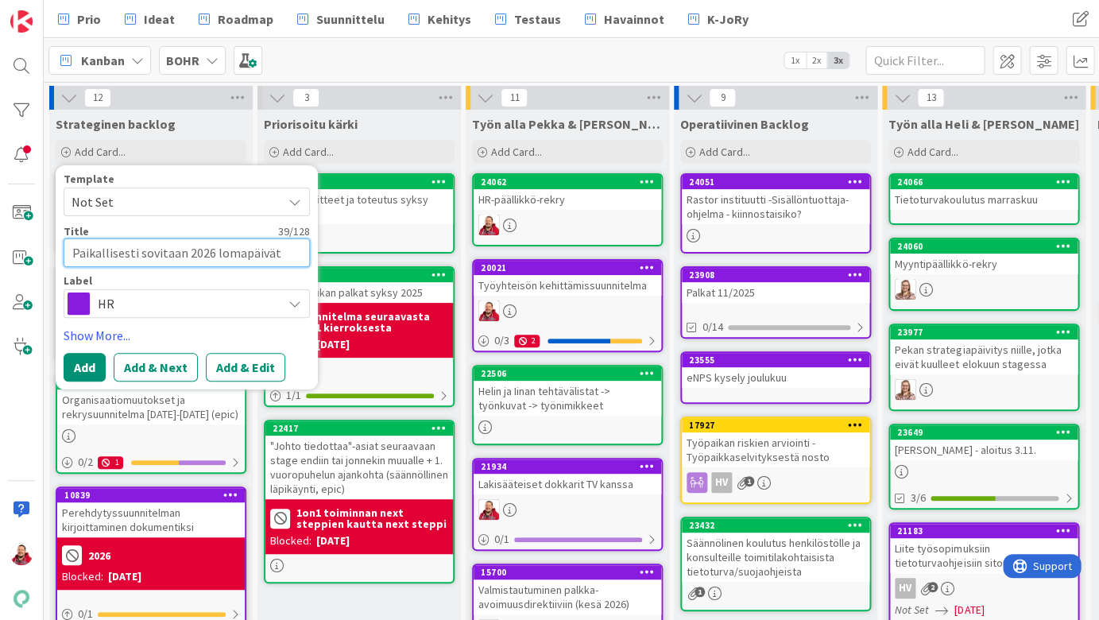
type textarea "Paikallisesti sovitaan 2026 lomapäivät"
type textarea "x"
type textarea "Paikallisesti sovitaan 2026 lomapäivät?"
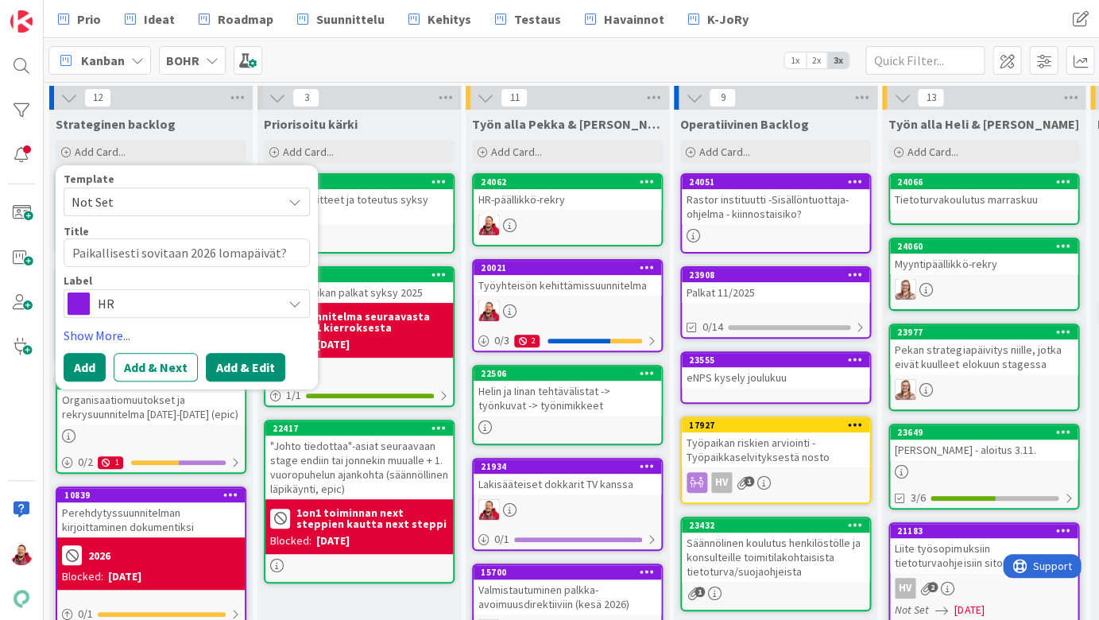
click at [212, 353] on button "Add & Edit" at bounding box center [245, 367] width 79 height 29
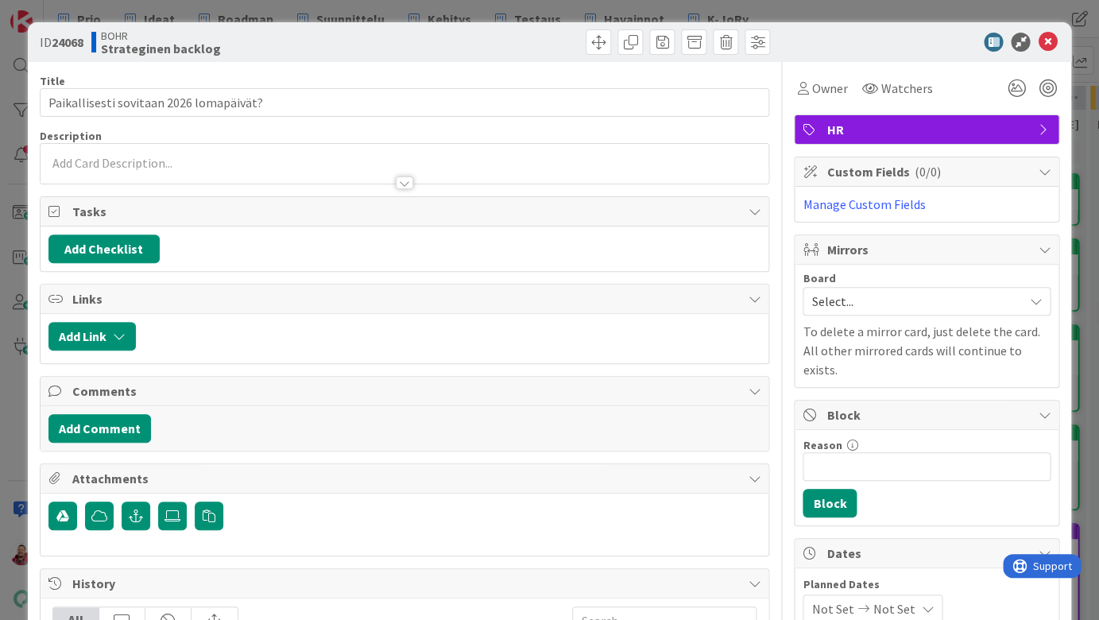
click at [175, 145] on div at bounding box center [405, 164] width 729 height 40
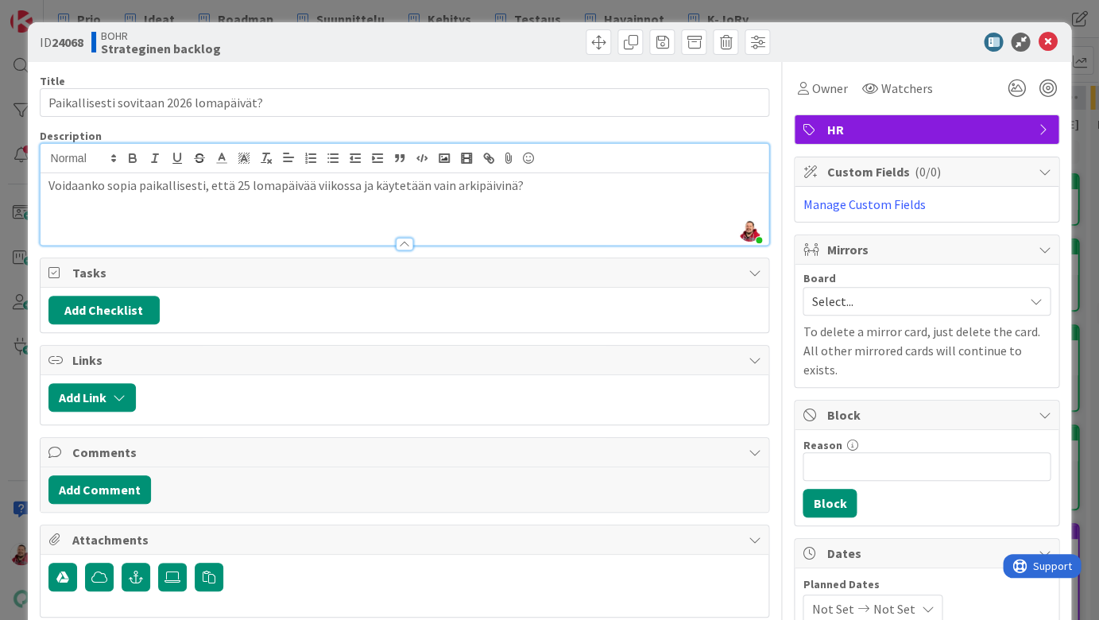
click at [868, 39] on div at bounding box center [918, 42] width 281 height 19
click at [1049, 33] on div at bounding box center [918, 42] width 281 height 19
click at [1045, 33] on icon at bounding box center [1047, 42] width 19 height 19
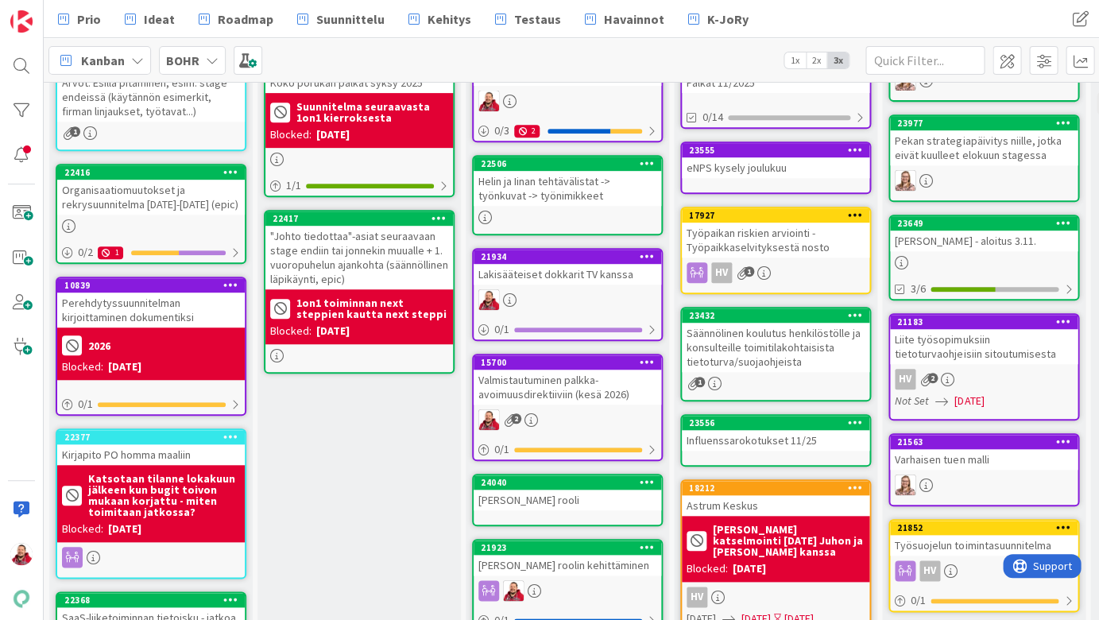
scroll to position [19, 0]
